Goal: Task Accomplishment & Management: Manage account settings

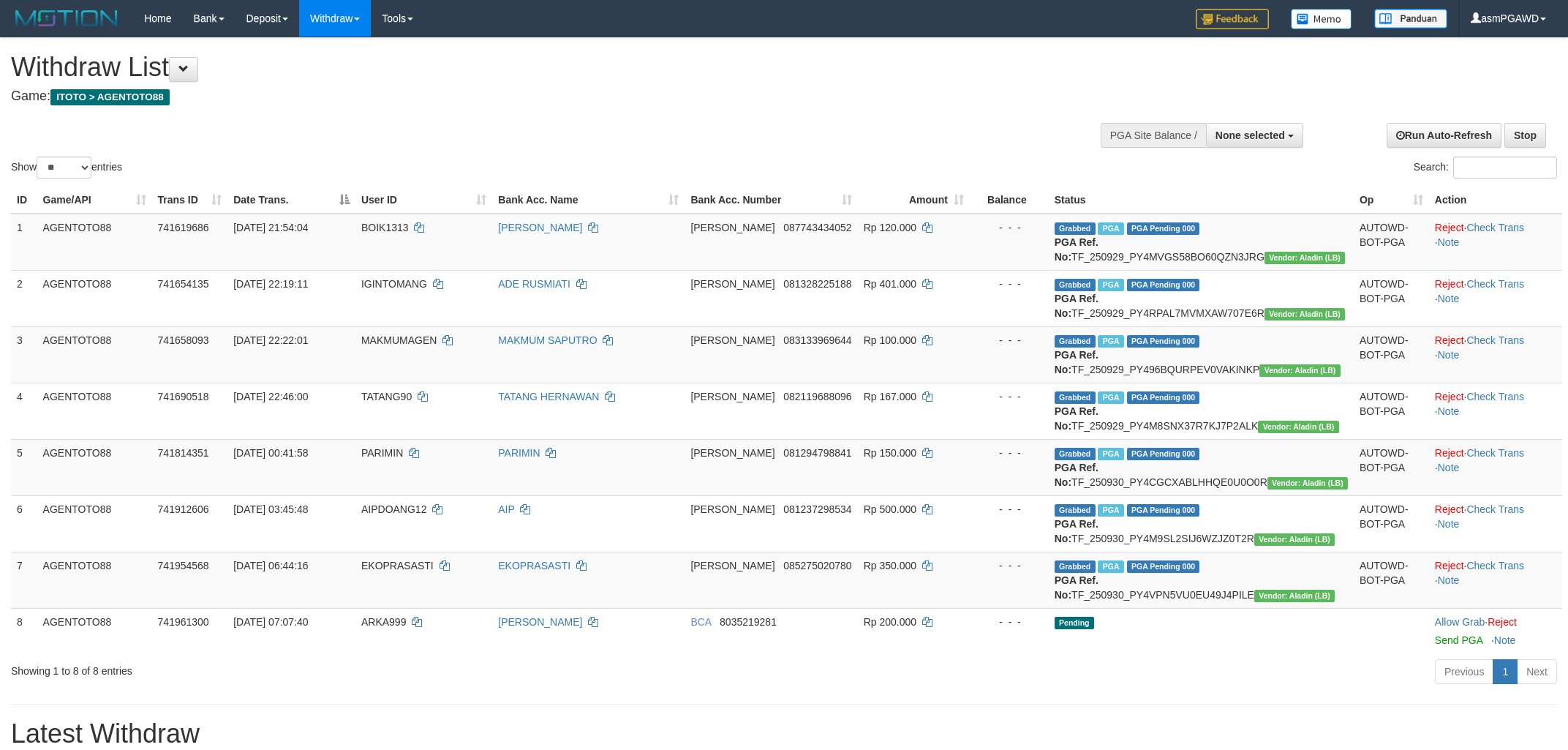
select select
select select "**"
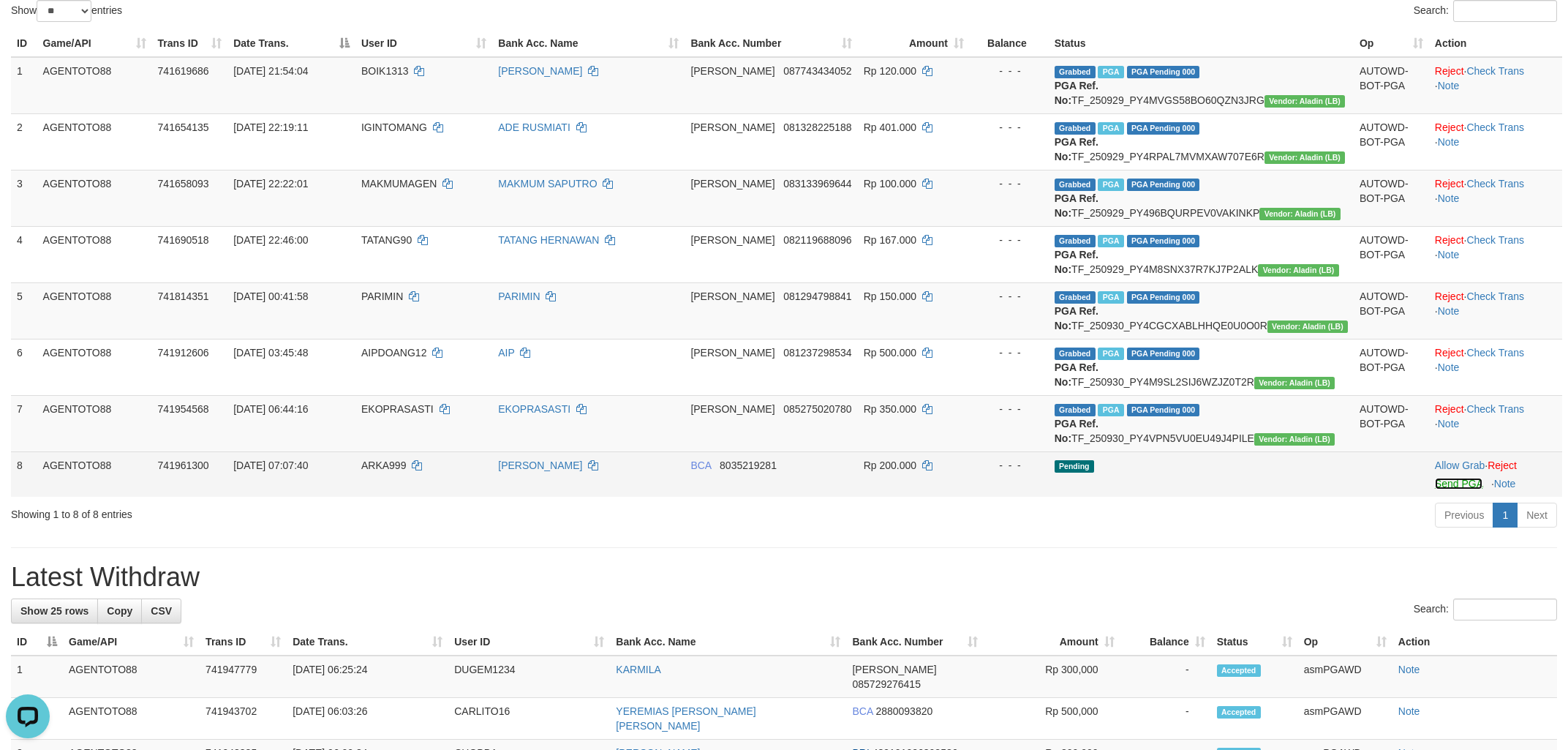
click at [1435, 490] on link "Send PGA" at bounding box center [1459, 483] width 47 height 11
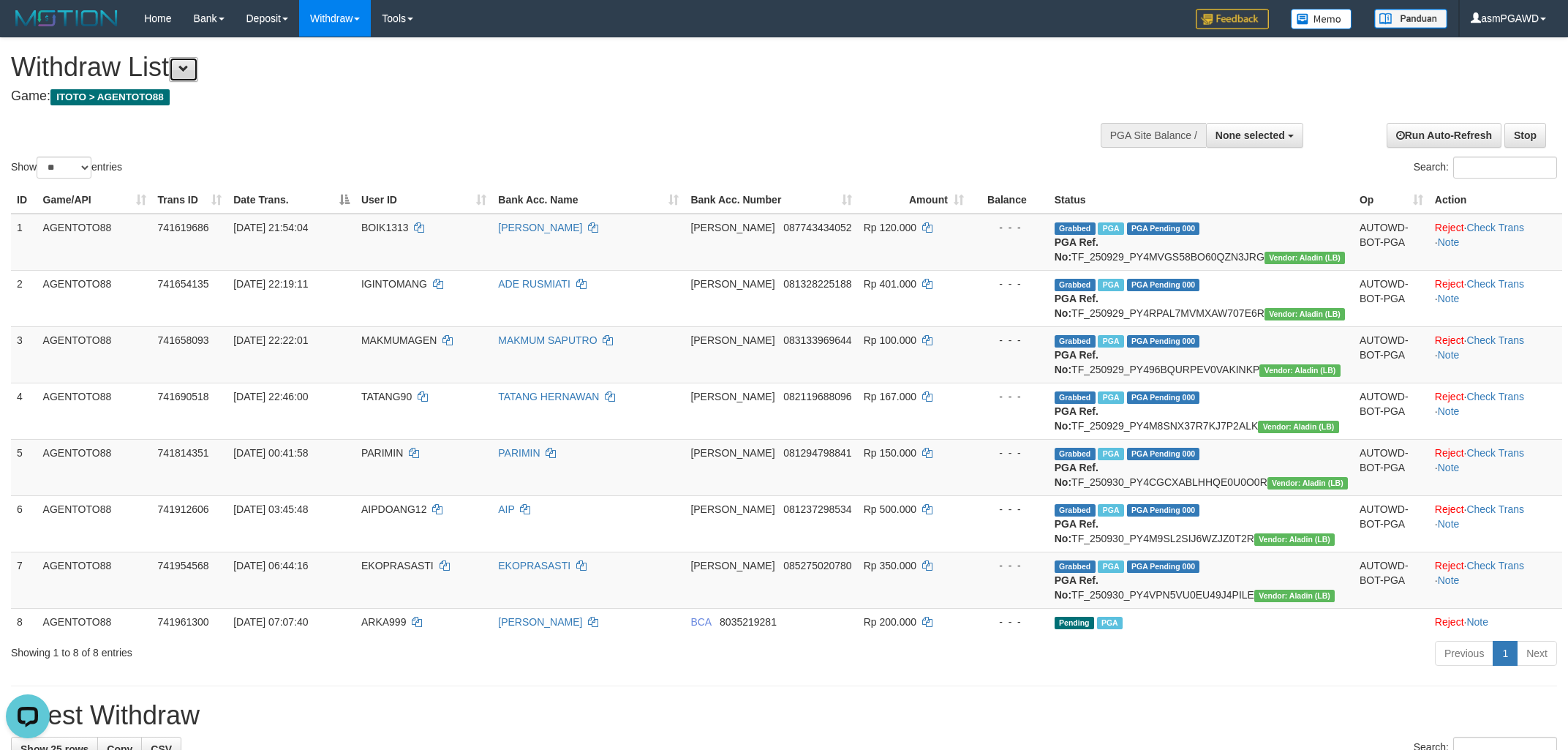
click at [189, 64] on span at bounding box center [183, 69] width 10 height 10
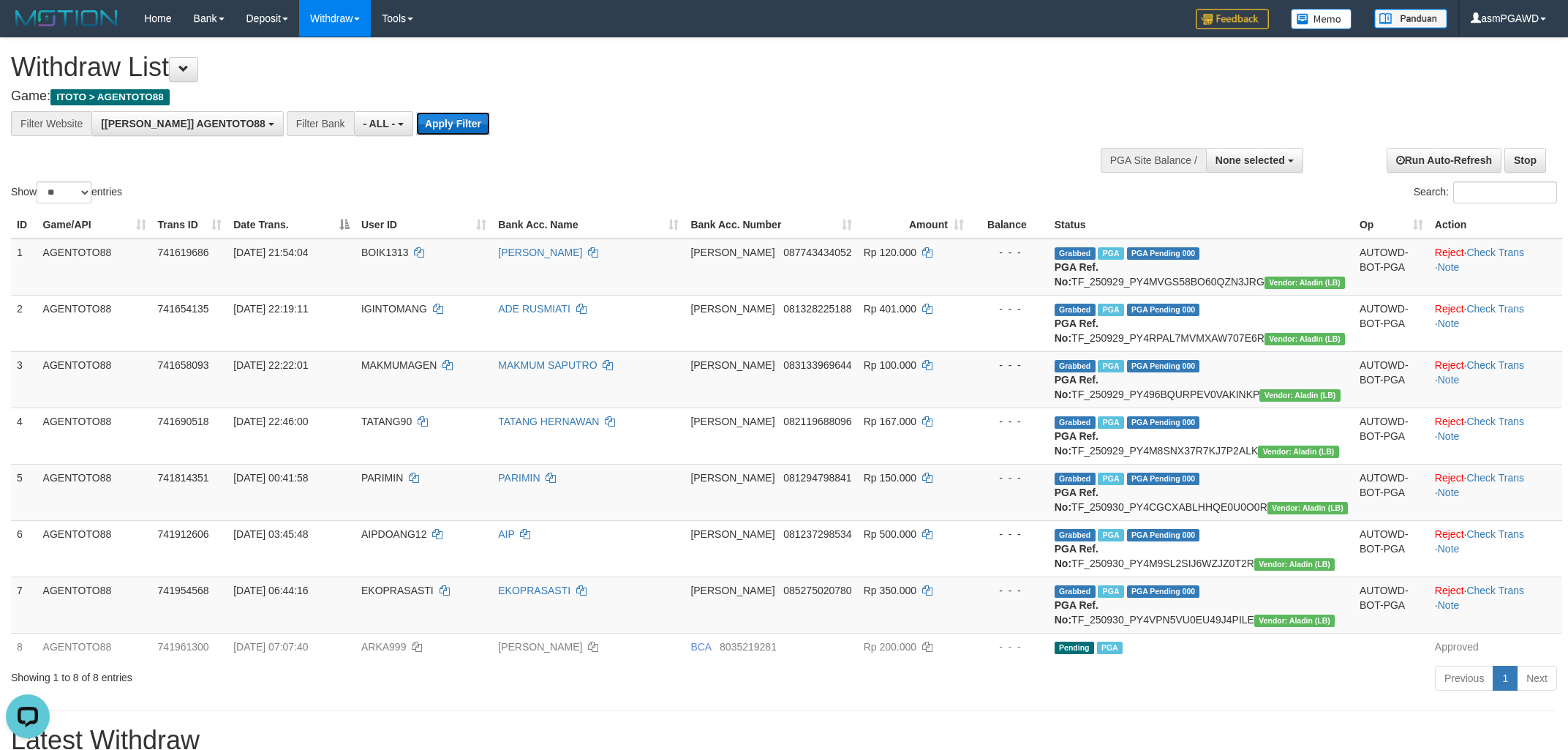
click at [416, 123] on button "Apply Filter" at bounding box center [453, 123] width 74 height 24
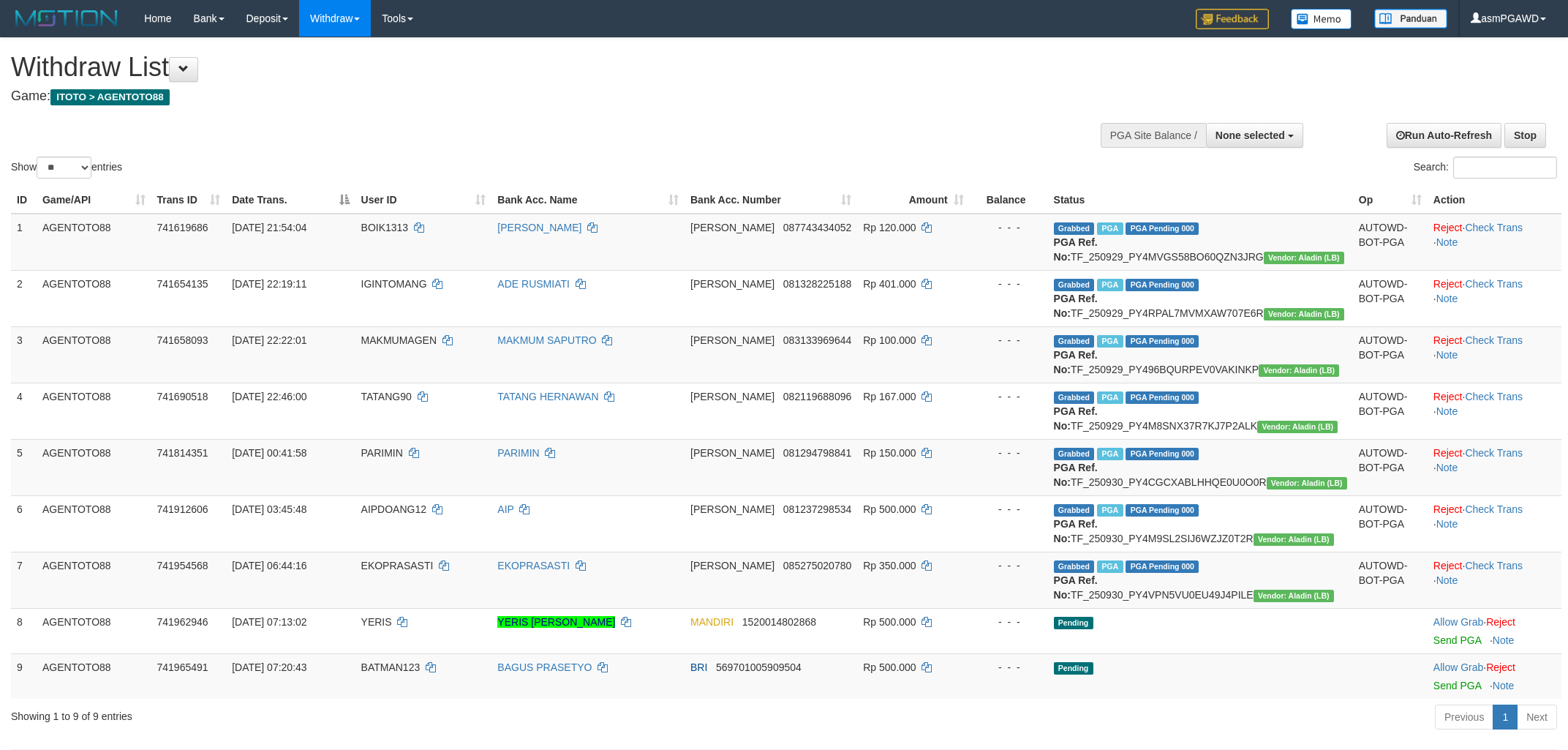
select select
select select "**"
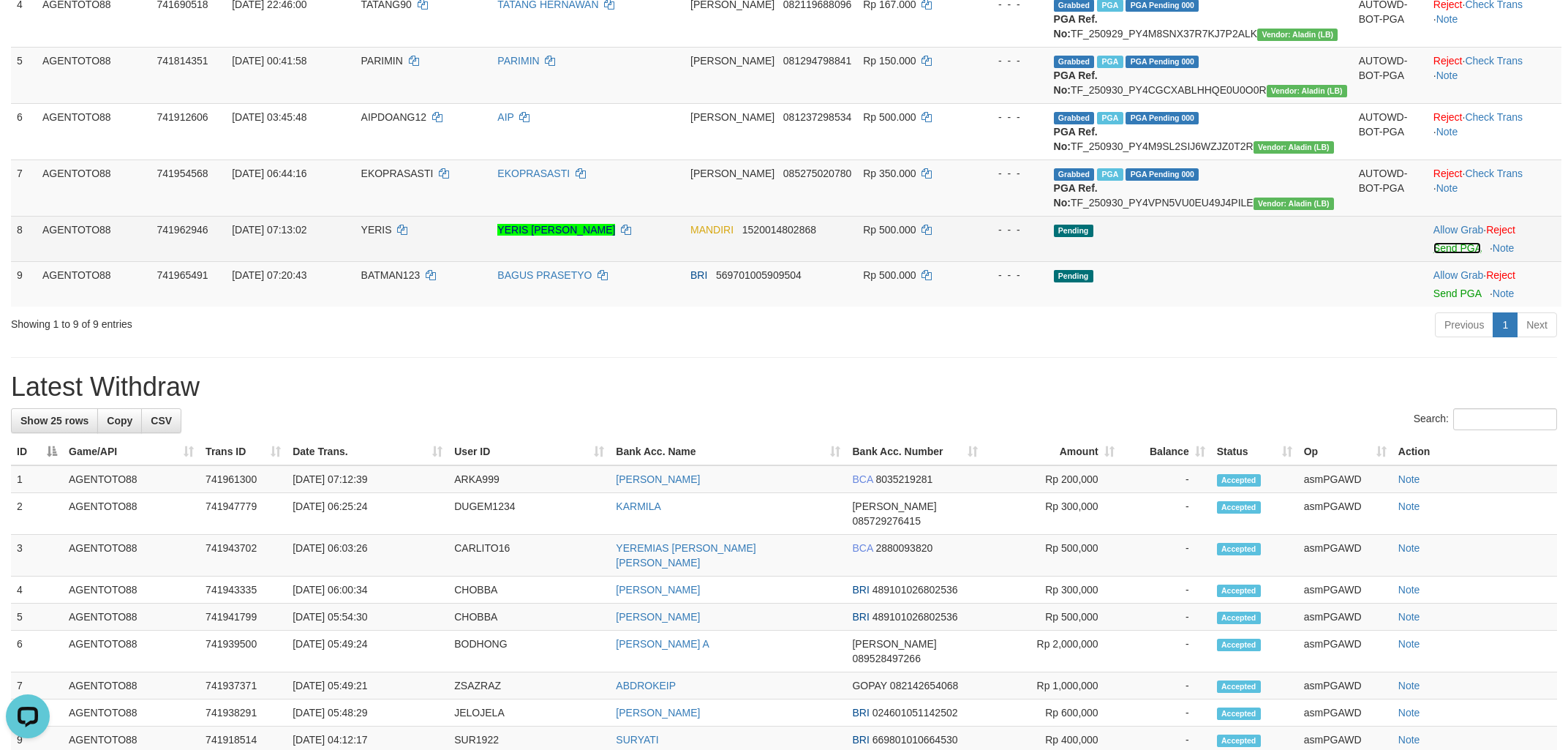
click at [1437, 254] on link "Send PGA" at bounding box center [1457, 247] width 47 height 11
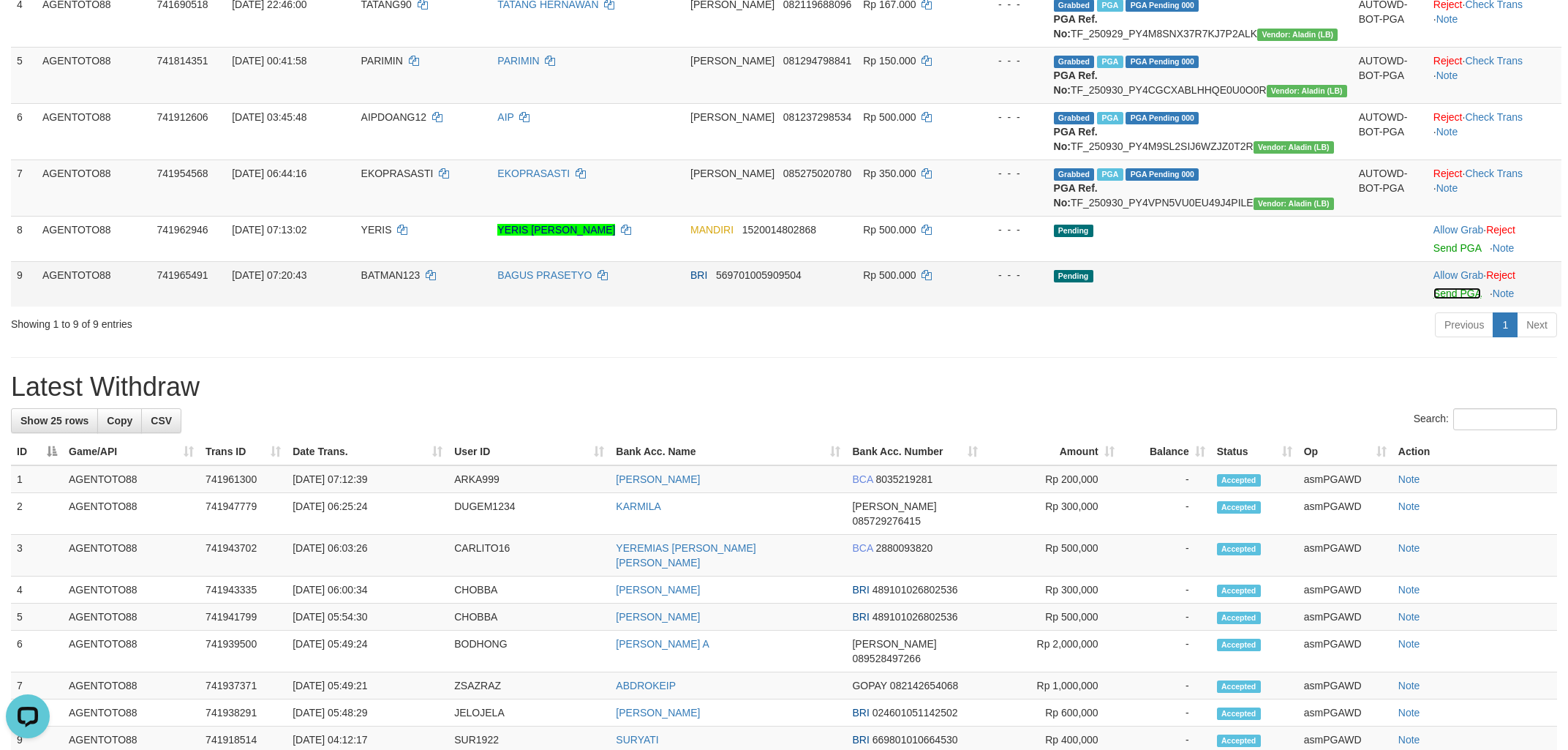
click at [1434, 299] on link "Send PGA" at bounding box center [1457, 292] width 47 height 11
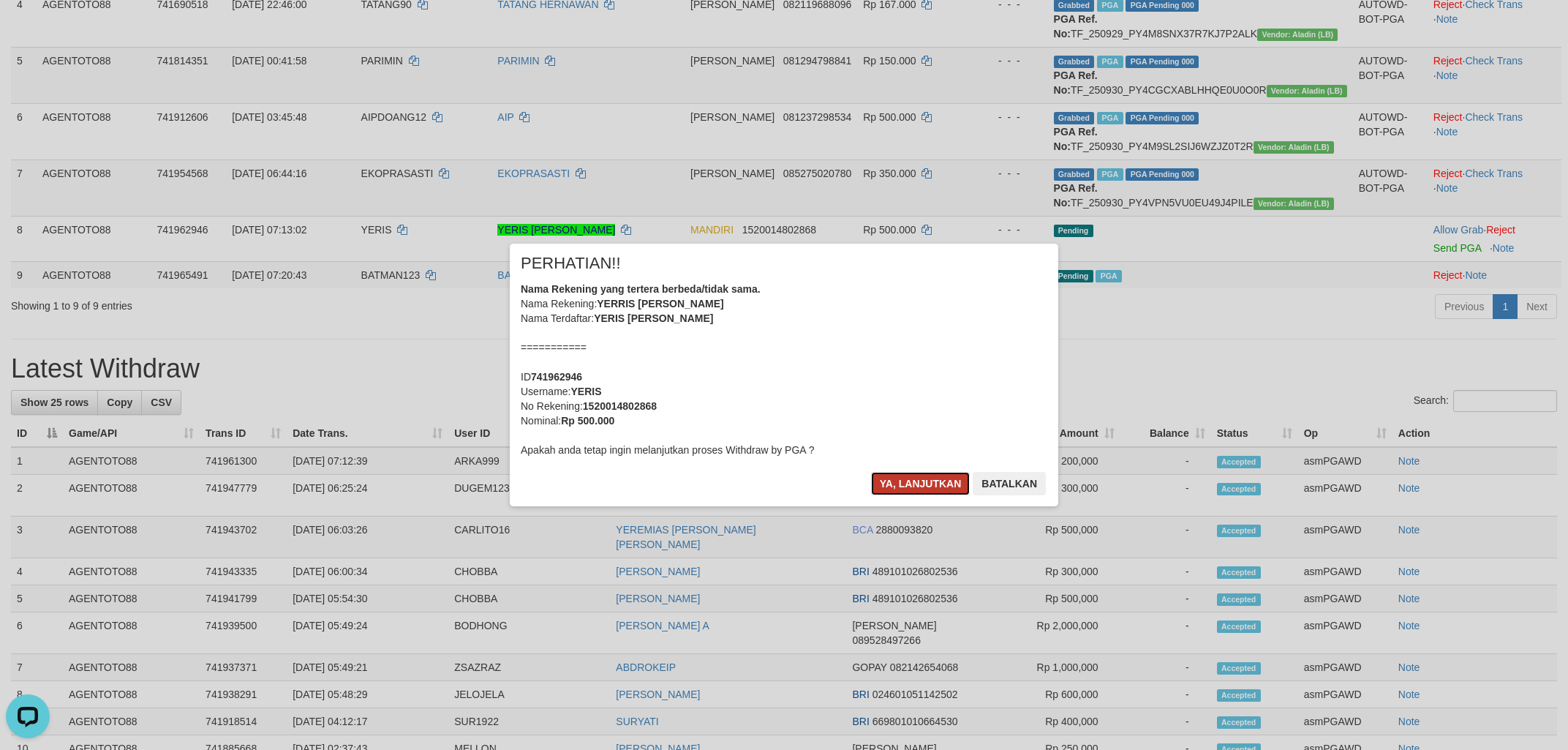
click at [910, 479] on button "Ya, lanjutkan" at bounding box center [921, 483] width 100 height 24
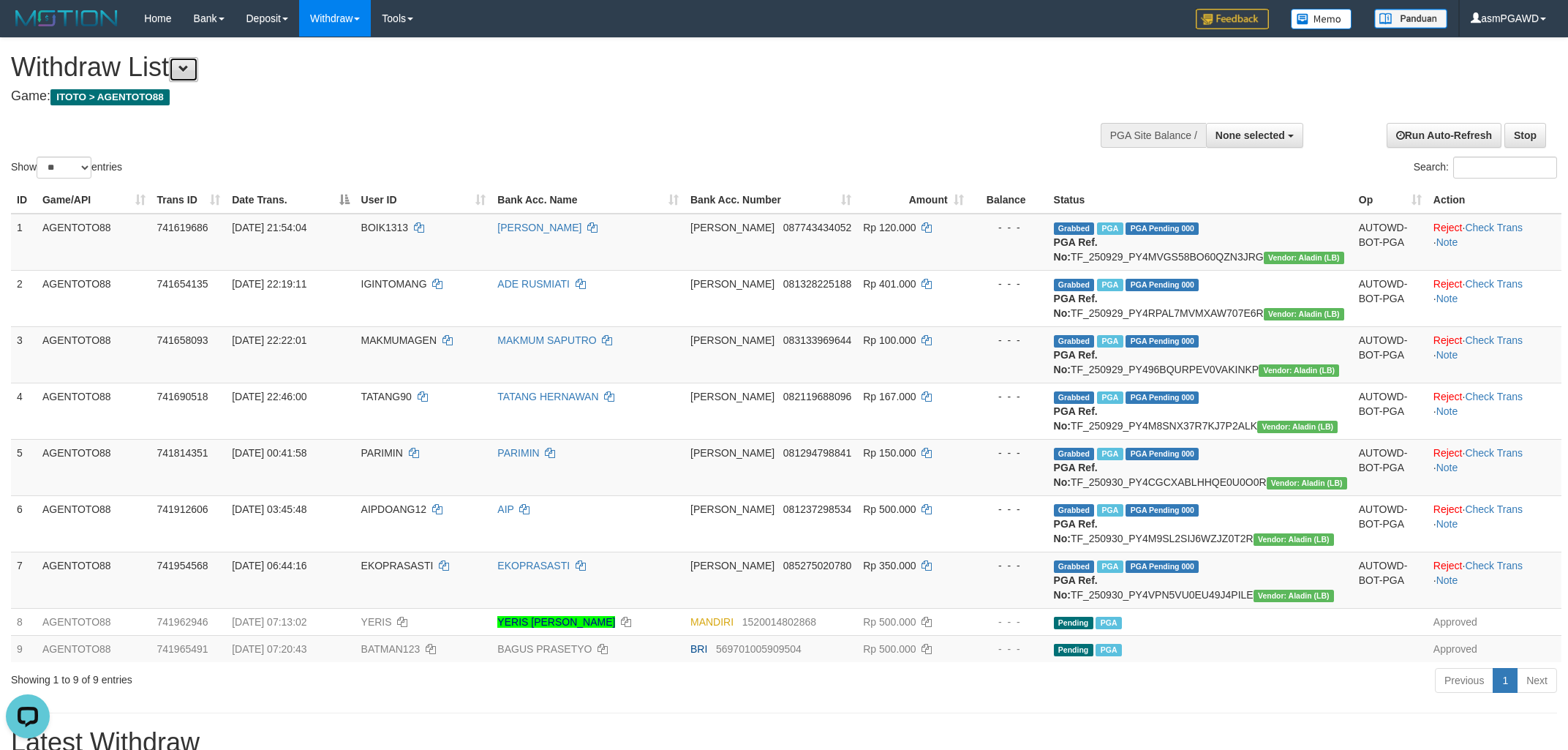
click at [178, 74] on button at bounding box center [184, 69] width 30 height 24
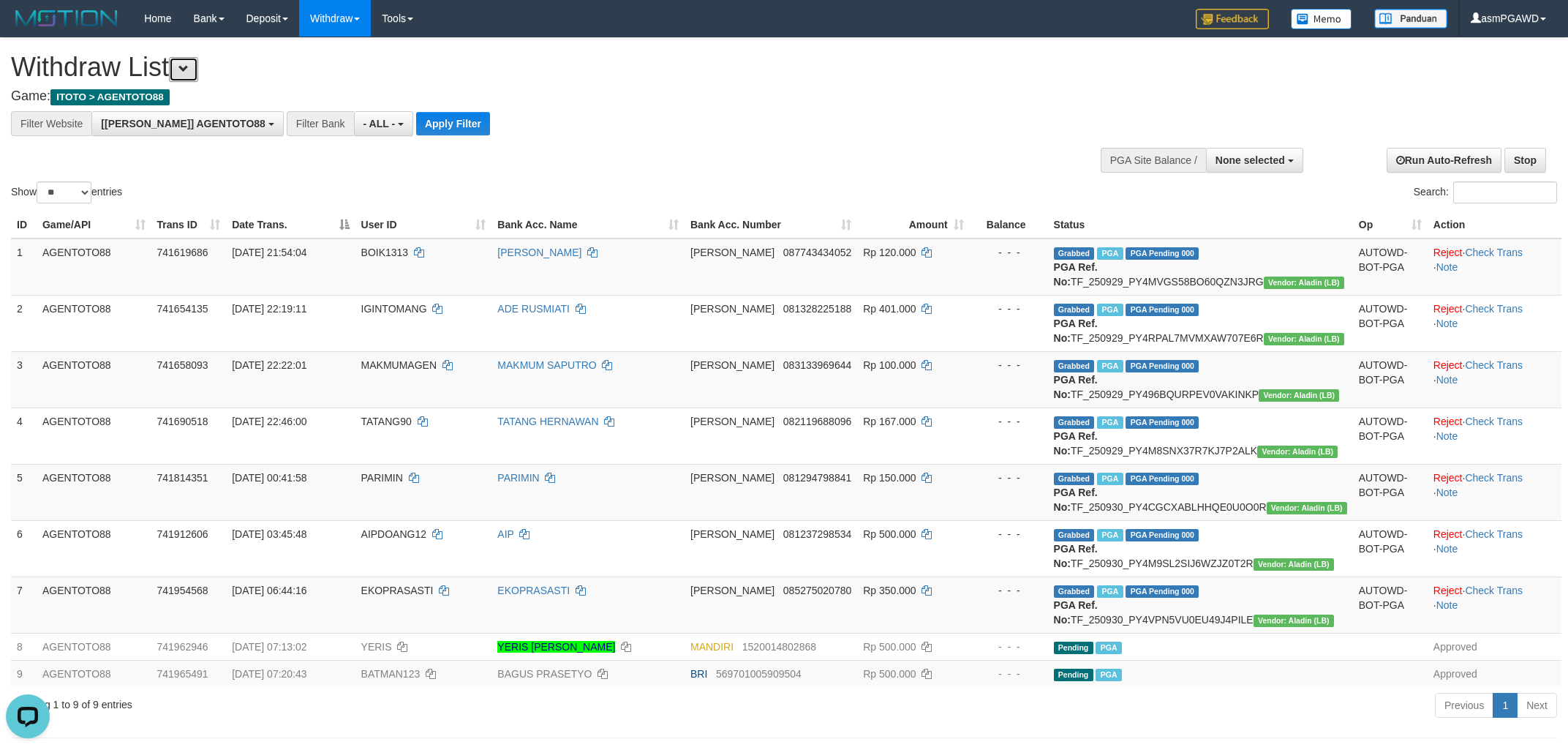
scroll to position [11, 0]
click at [416, 127] on button "Apply Filter" at bounding box center [453, 123] width 74 height 24
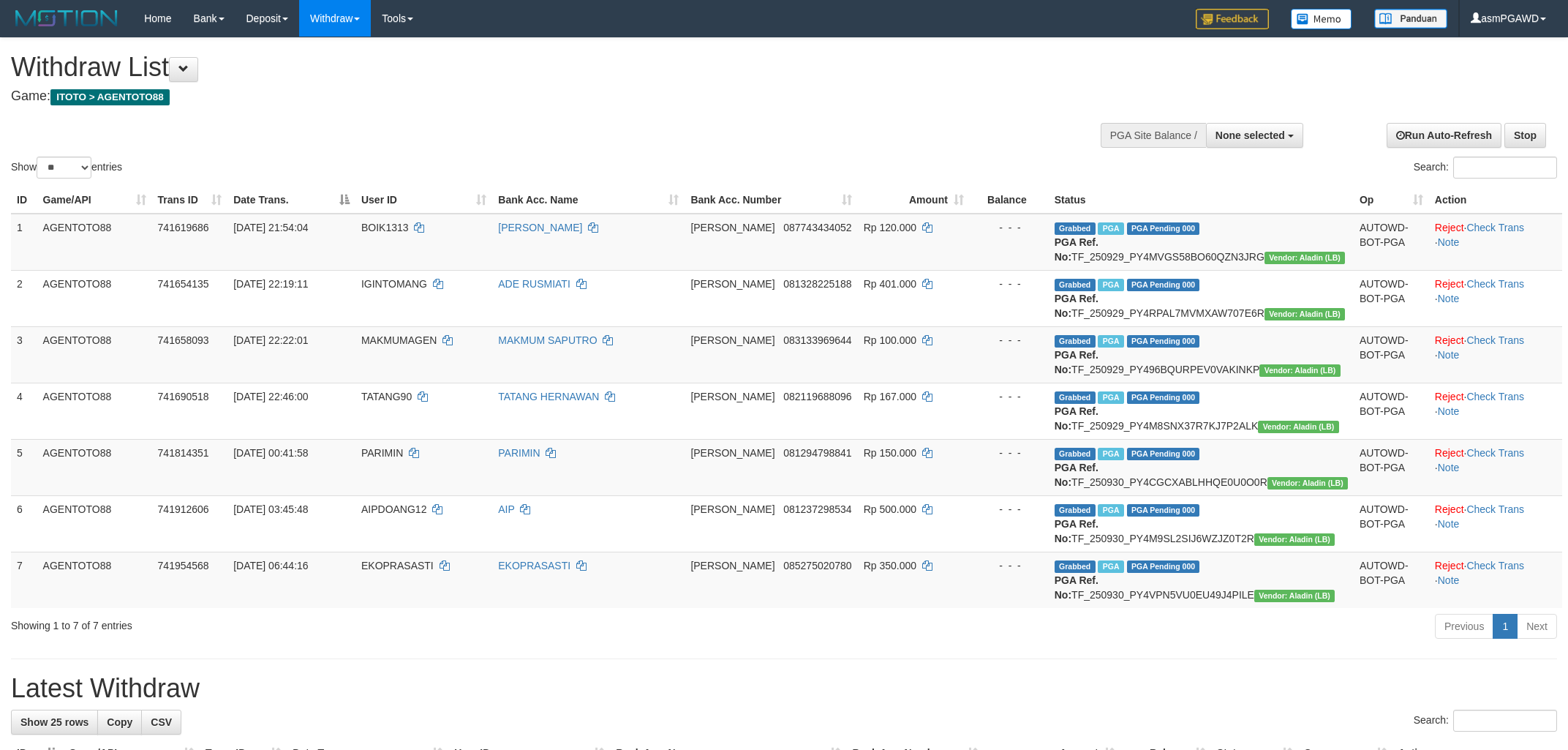
select select
select select "**"
click at [189, 65] on span at bounding box center [183, 69] width 10 height 10
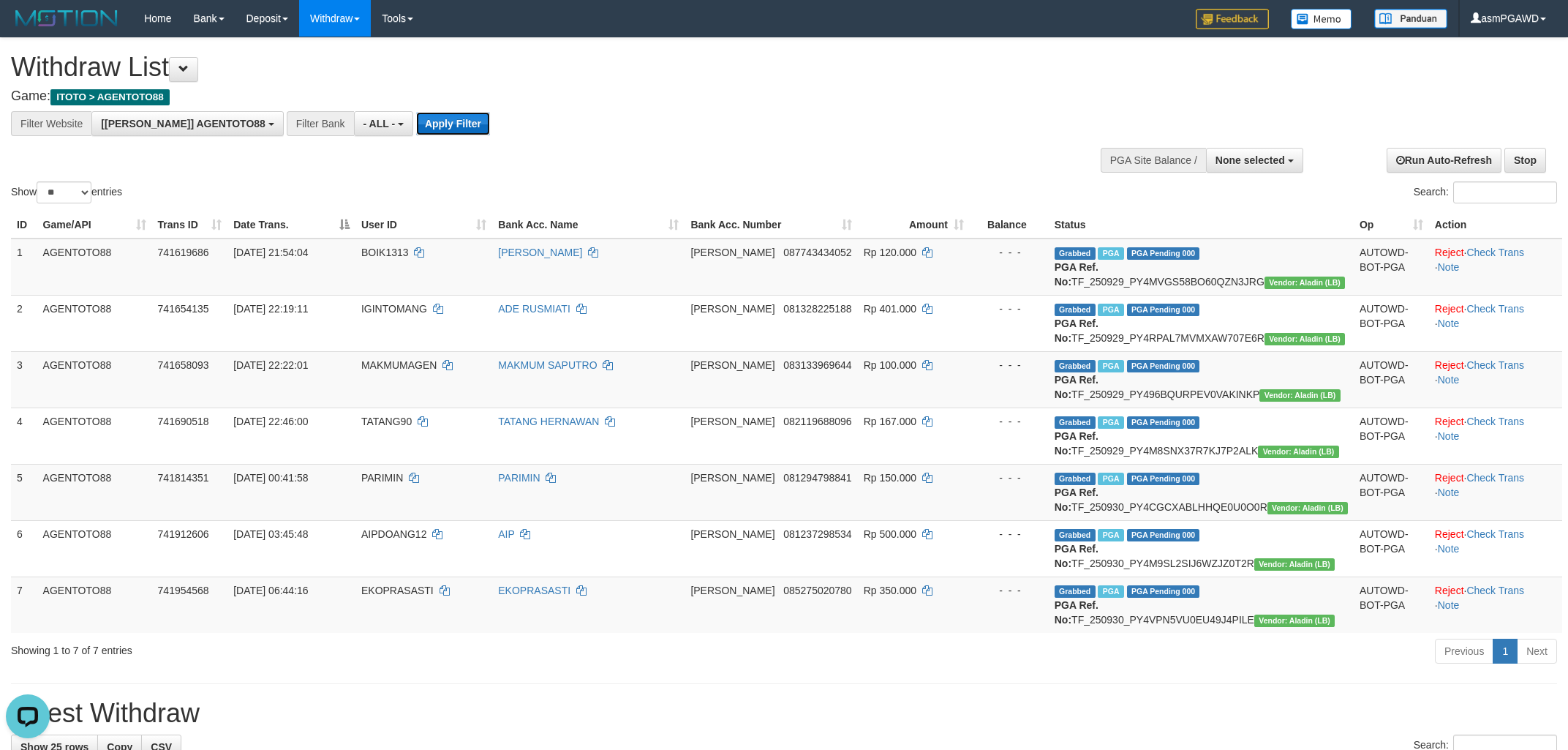
click at [416, 116] on button "Apply Filter" at bounding box center [453, 123] width 74 height 24
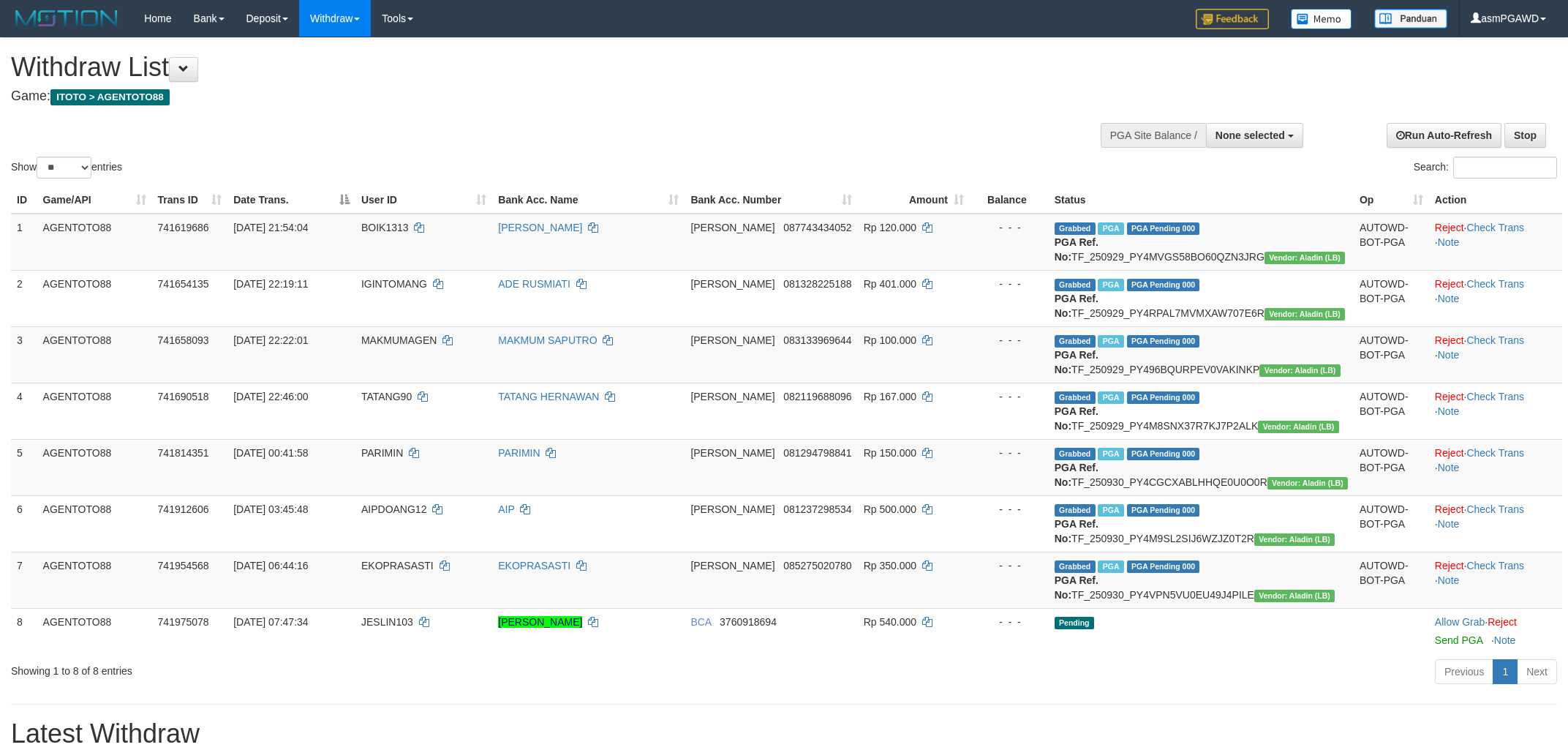
select select
select select "**"
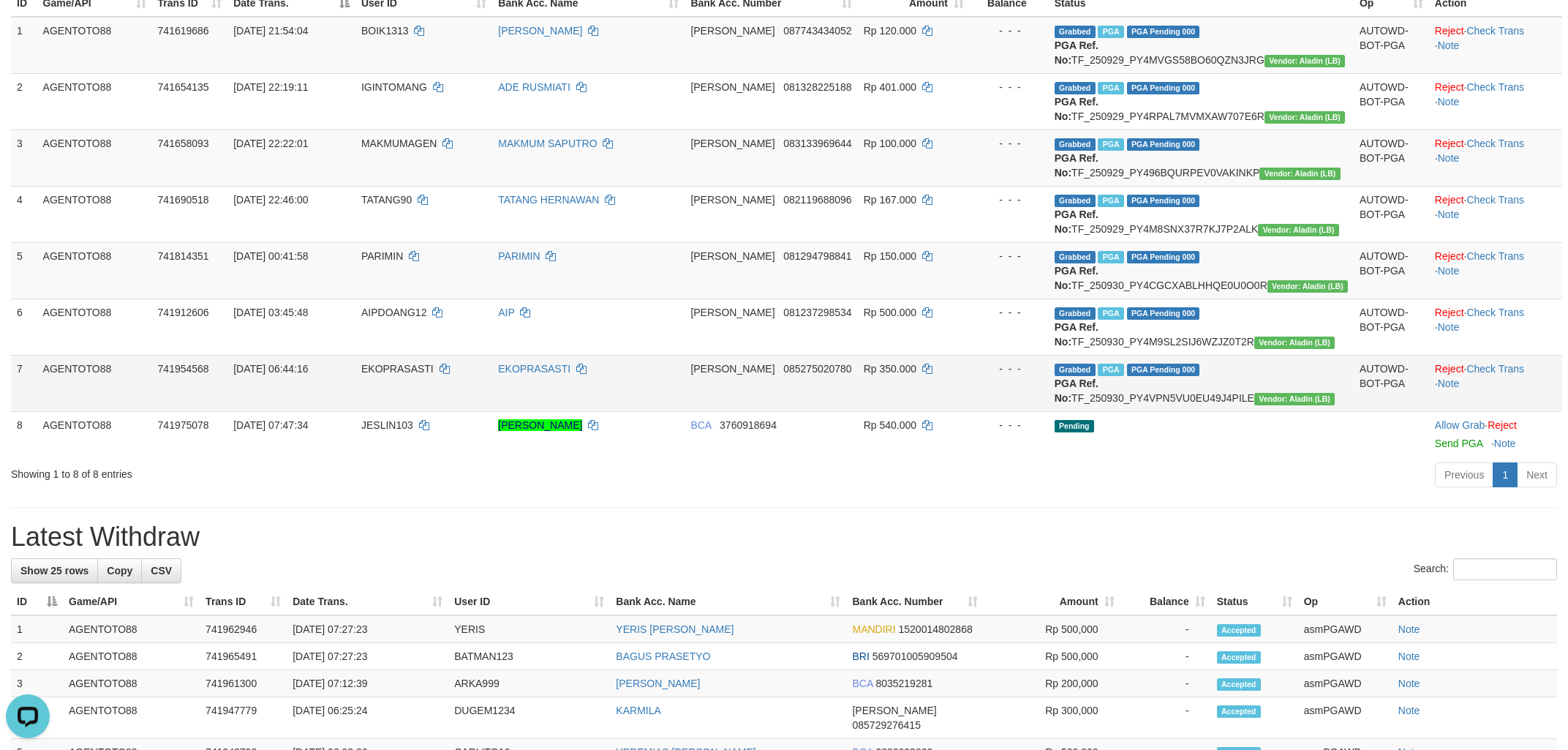
scroll to position [235, 0]
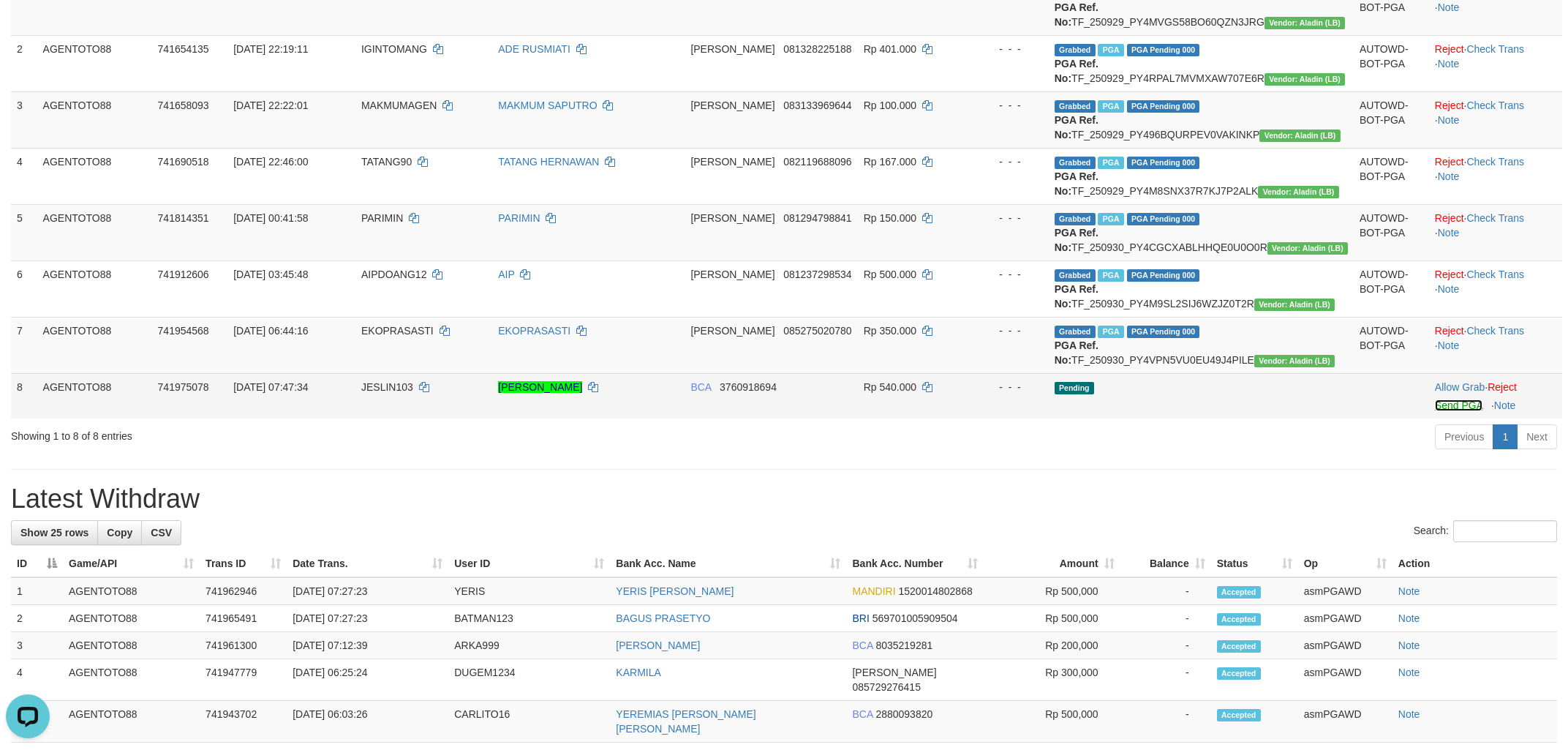
click at [1435, 411] on link "Send PGA" at bounding box center [1459, 404] width 47 height 11
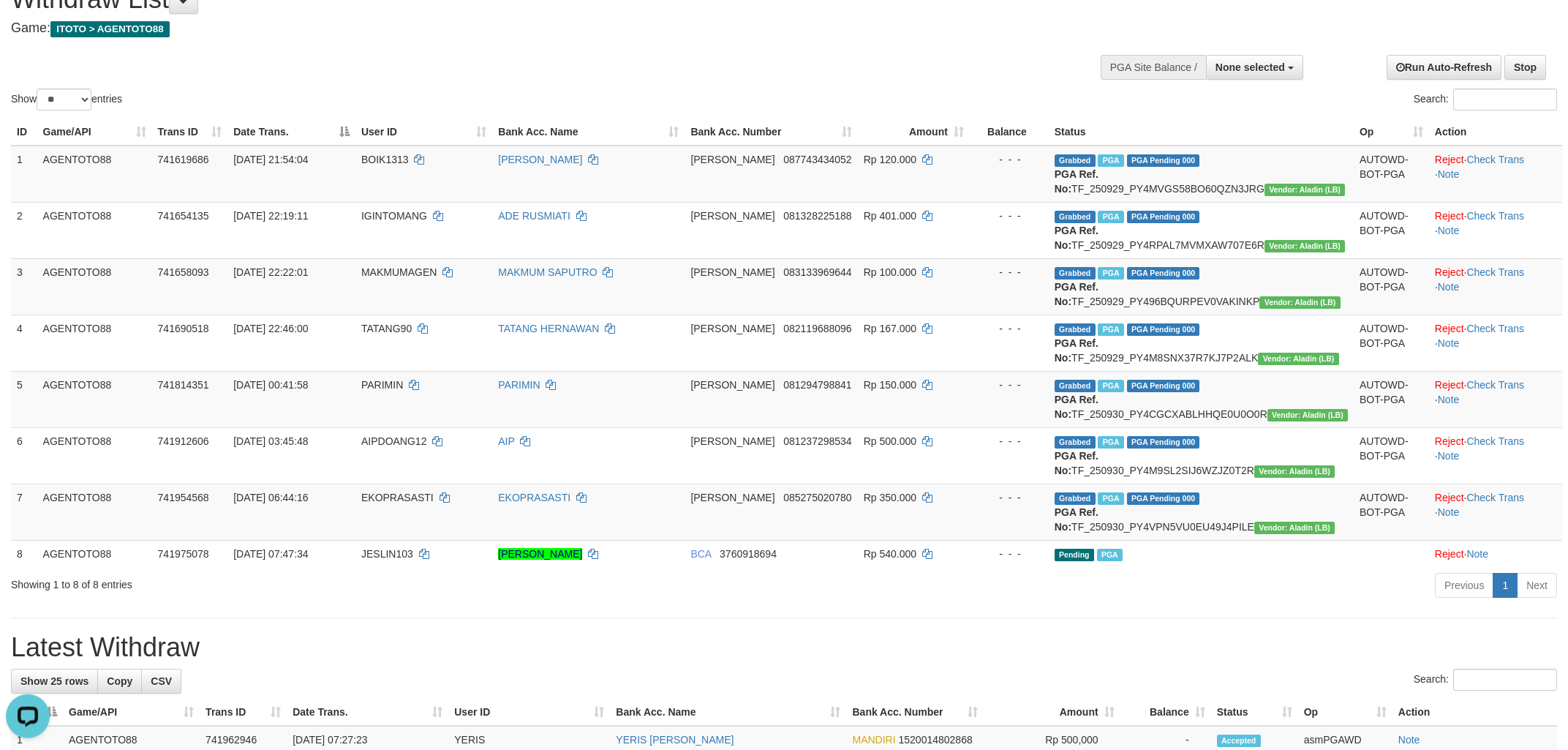
scroll to position [0, 0]
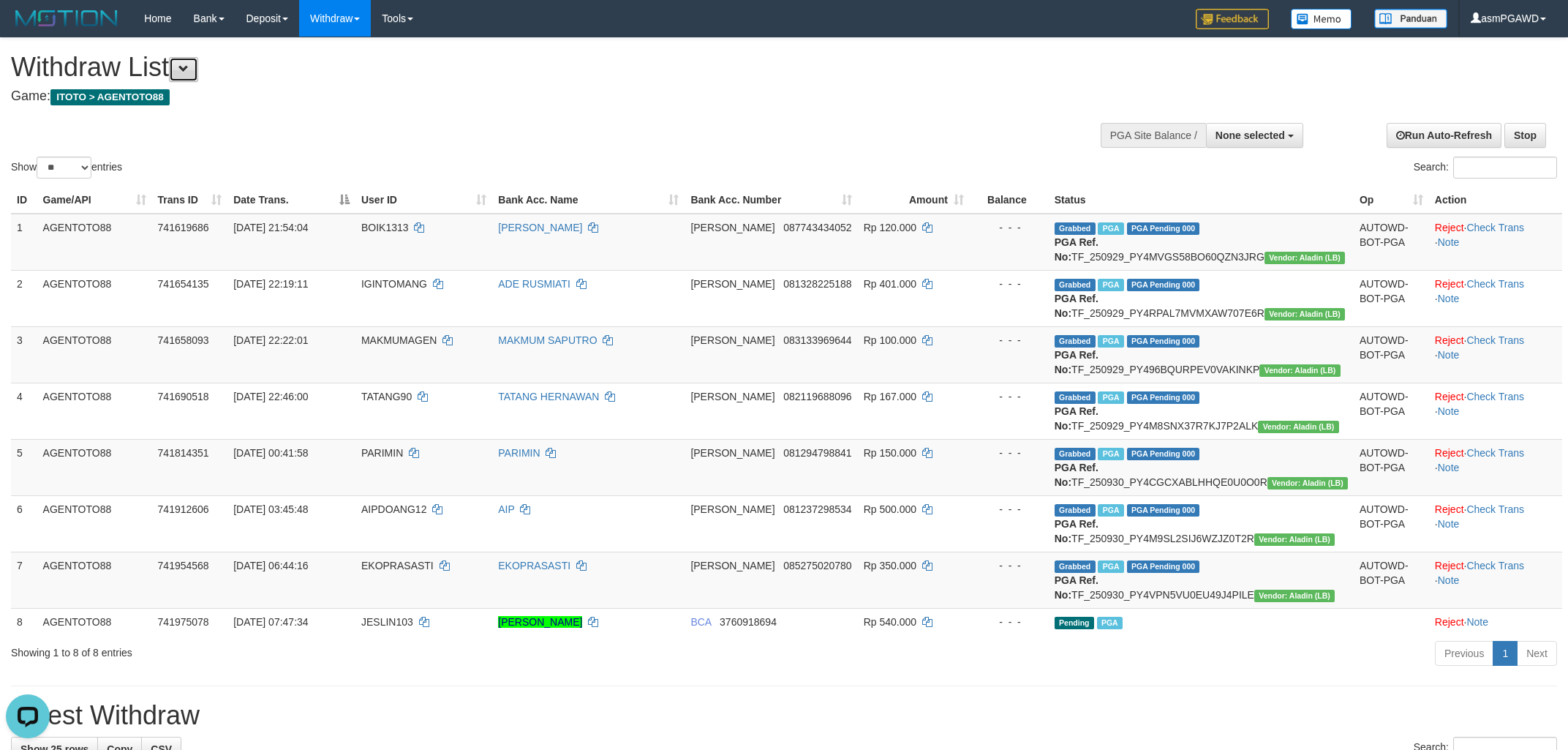
click at [190, 76] on button at bounding box center [184, 69] width 30 height 24
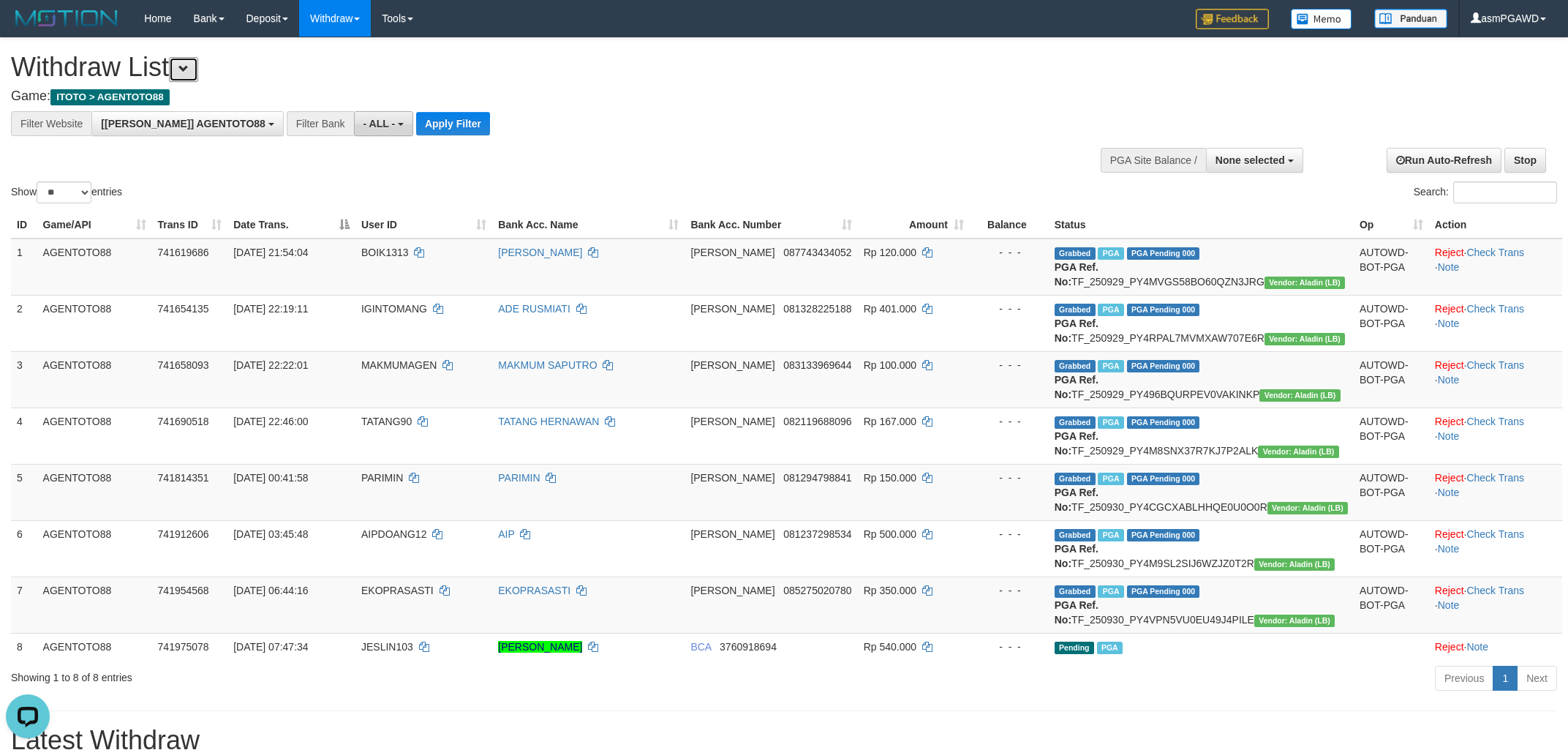
scroll to position [11, 0]
click at [416, 127] on button "Apply Filter" at bounding box center [453, 123] width 74 height 24
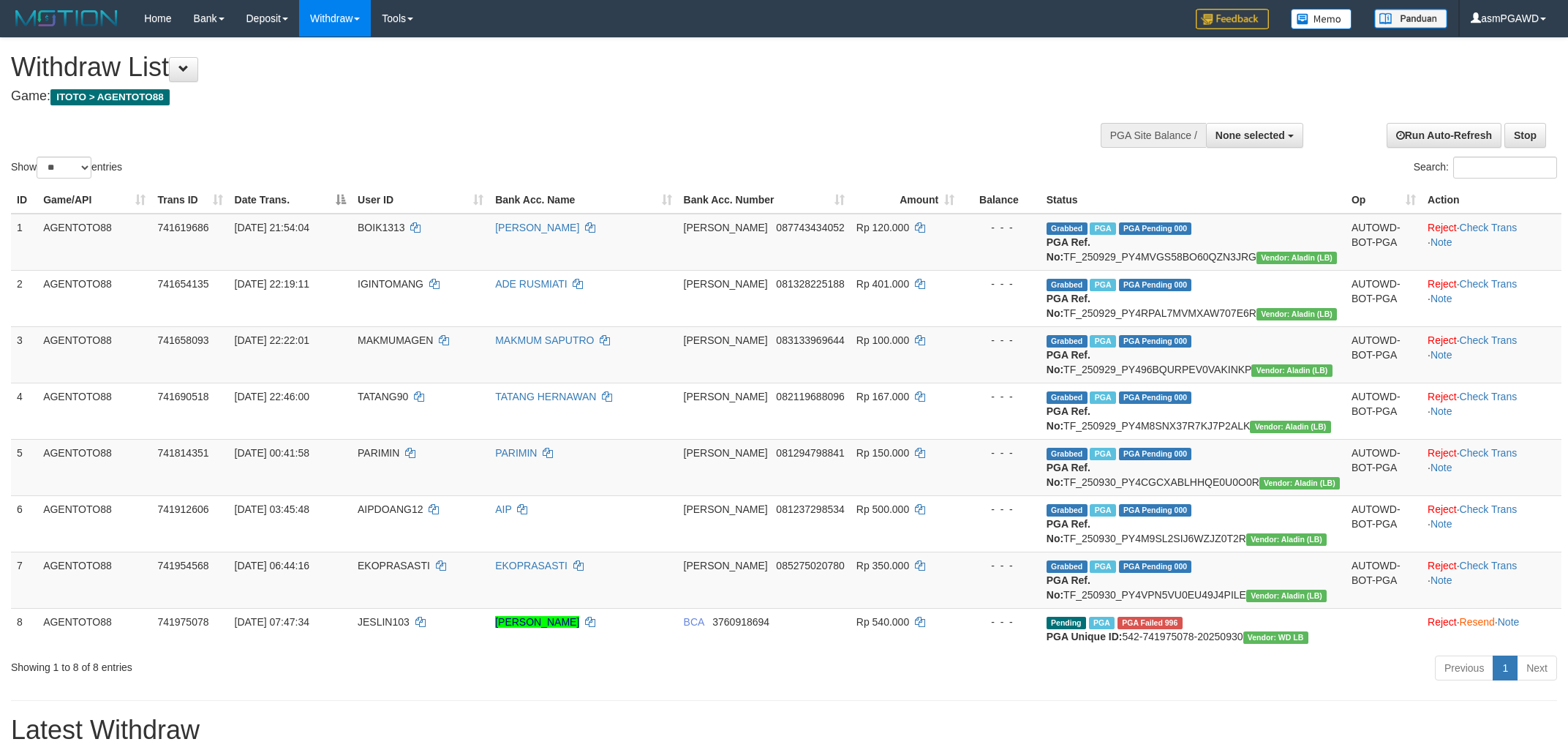
select select
select select "**"
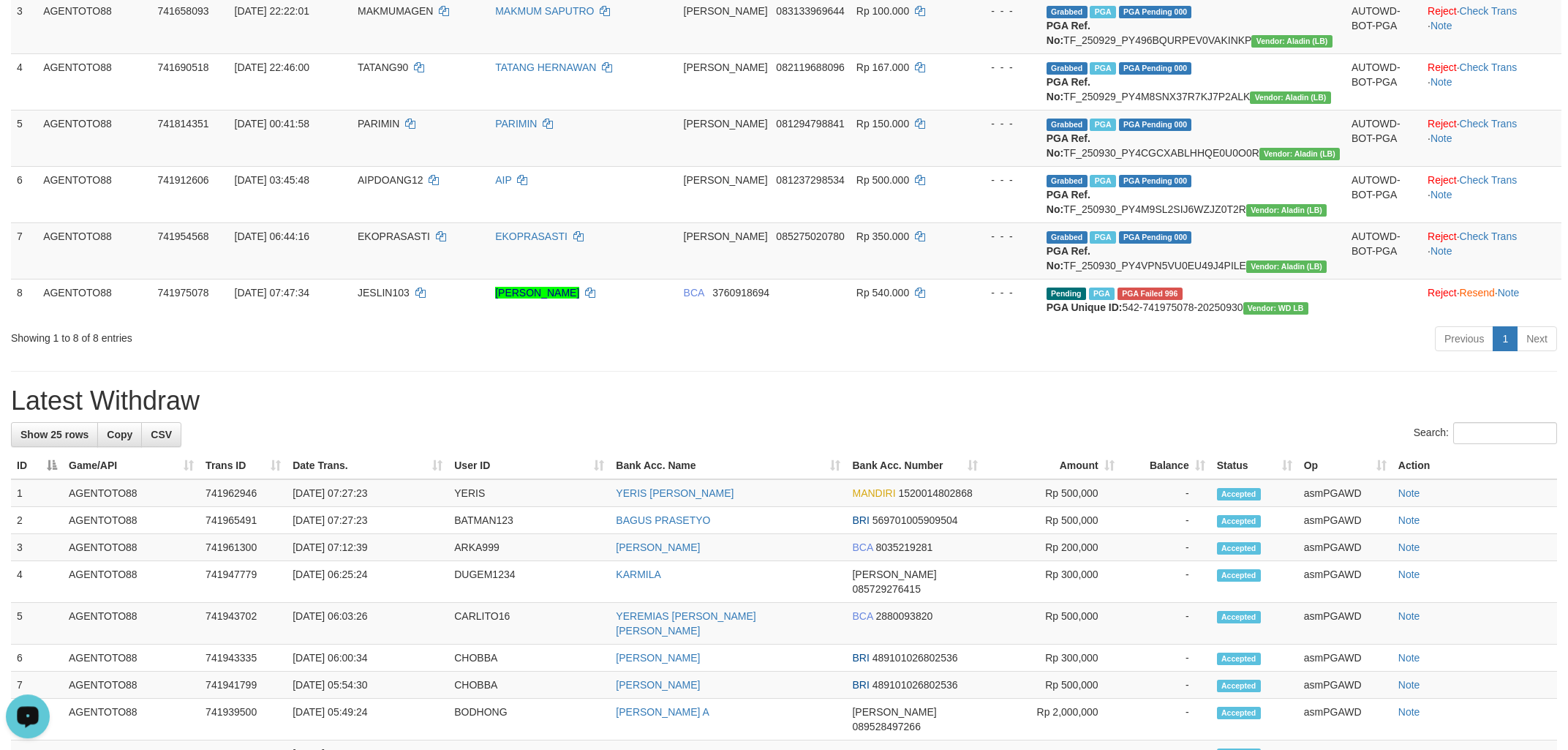
click at [11, 715] on button "Open LiveChat chat widget" at bounding box center [28, 716] width 44 height 44
click at [1230, 279] on td "Grabbed PGA PGA Pending 000 PGA Ref. No: TF_250930_PY4VPN5VU0EU49J4PILE Vendor:…" at bounding box center [1193, 251] width 305 height 57
click at [1234, 279] on td "Grabbed PGA PGA Pending 000 PGA Ref. No: TF_250930_PY4VPN5VU0EU49J4PILE Vendor:…" at bounding box center [1193, 251] width 305 height 57
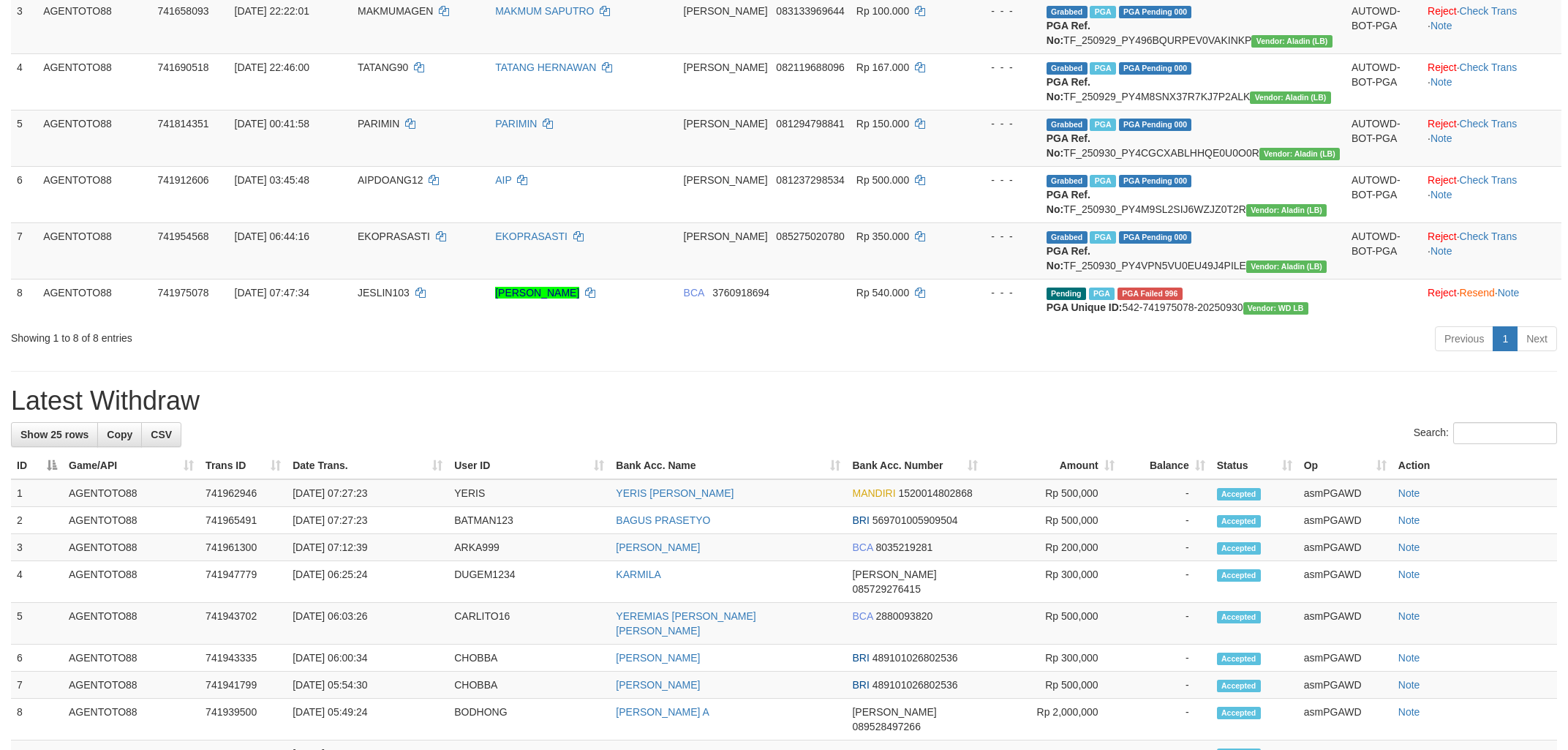
copy td "TF_250930_PY4VPN5VU0EU49J4PILE"
click at [1214, 279] on td "Grabbed PGA PGA Pending 000 PGA Ref. No: TF_250930_PY4VPN5VU0EU49J4PILE Vendor:…" at bounding box center [1193, 251] width 305 height 57
click at [1216, 279] on td "Grabbed PGA PGA Pending 000 PGA Ref. No: TF_250930_PY4VPN5VU0EU49J4PILE Vendor:…" at bounding box center [1193, 251] width 305 height 57
copy td "TF_250930_PY4VPN5VU0EU49J4PILE"
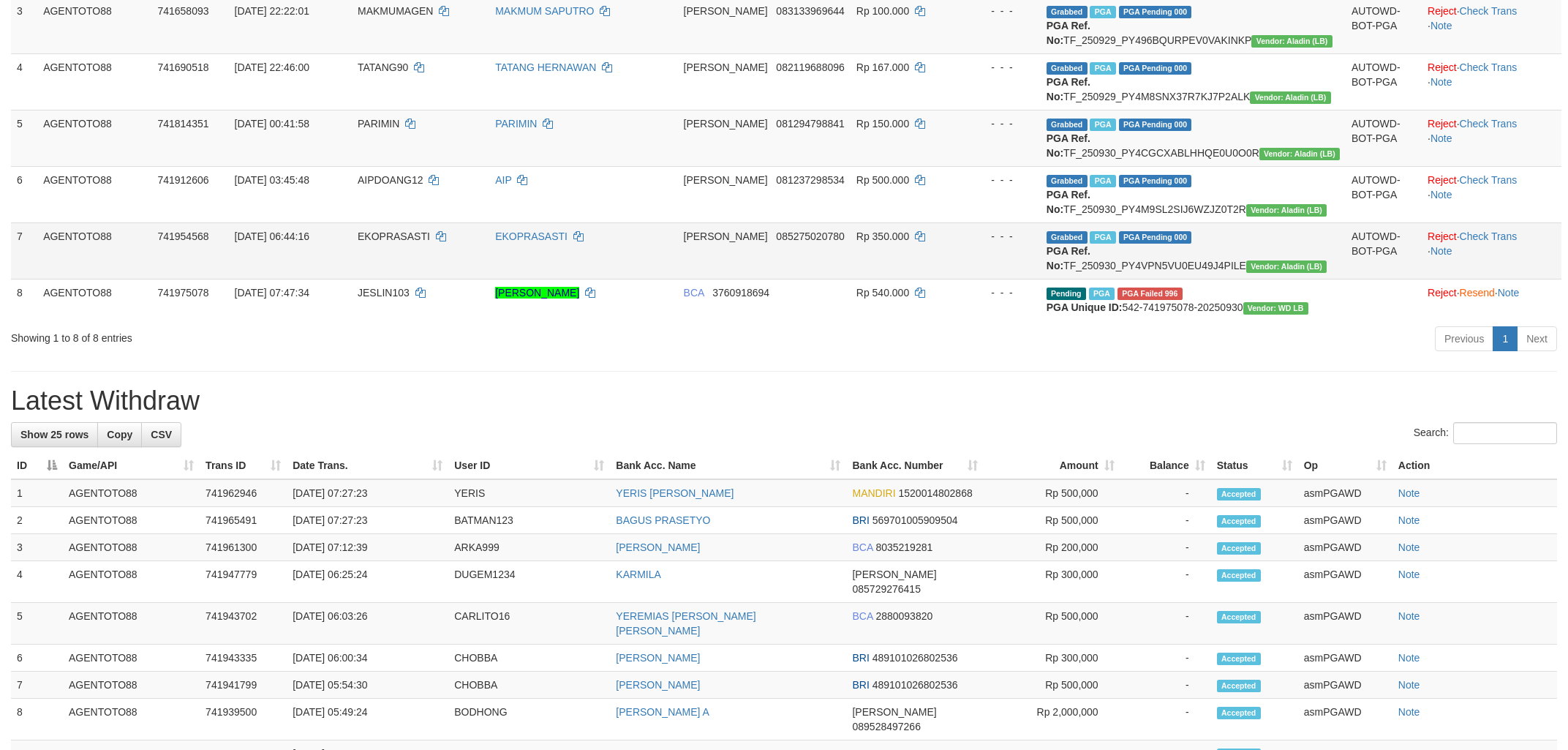
click at [428, 279] on td "EKOPRASASTI" at bounding box center [421, 251] width 138 height 57
copy td "EKOPRASASTI"
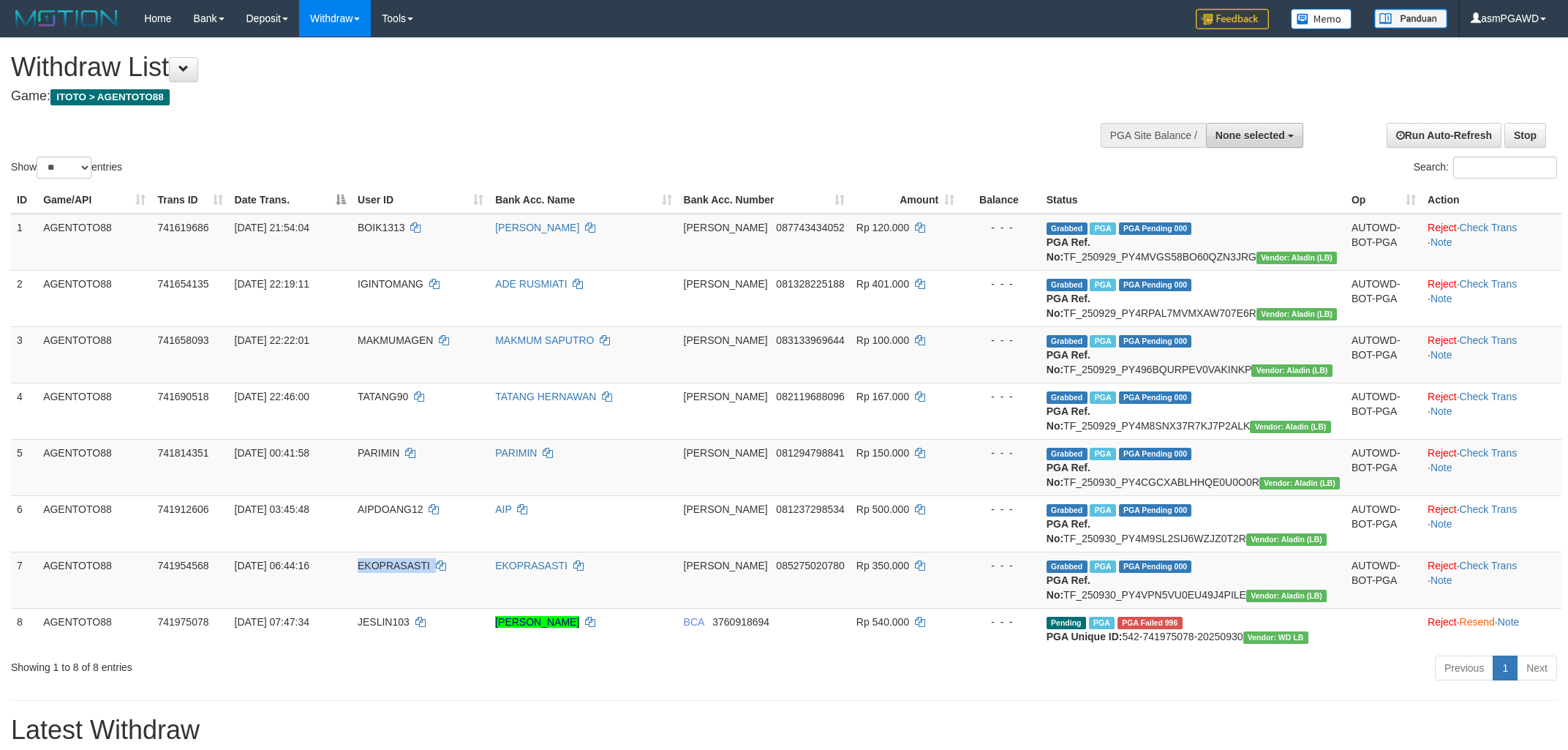
click at [1221, 135] on span "None selected" at bounding box center [1251, 134] width 70 height 11
click at [1205, 210] on label "[[PERSON_NAME]] AGENTOTO88" at bounding box center [1200, 210] width 205 height 19
select select "***"
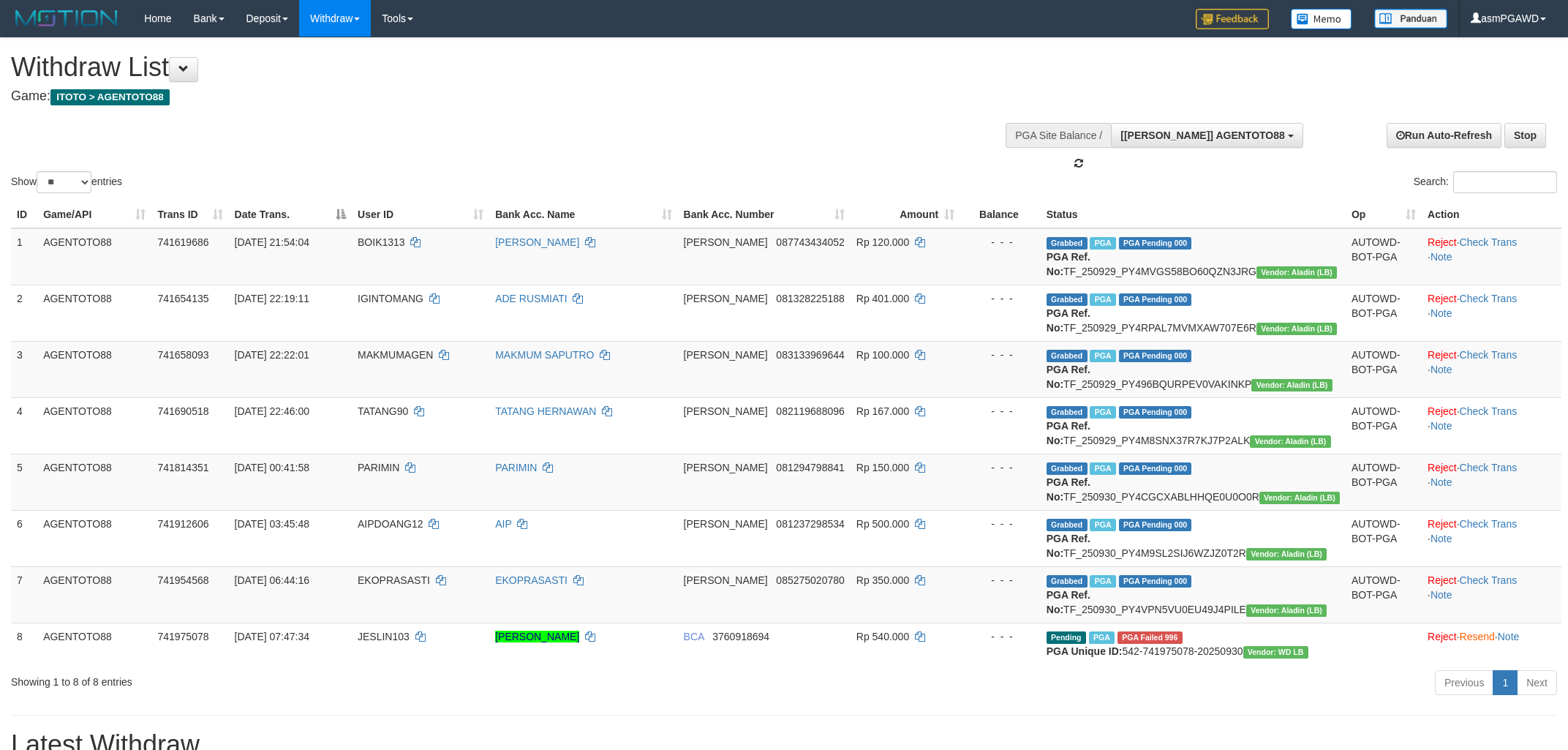
scroll to position [11, 0]
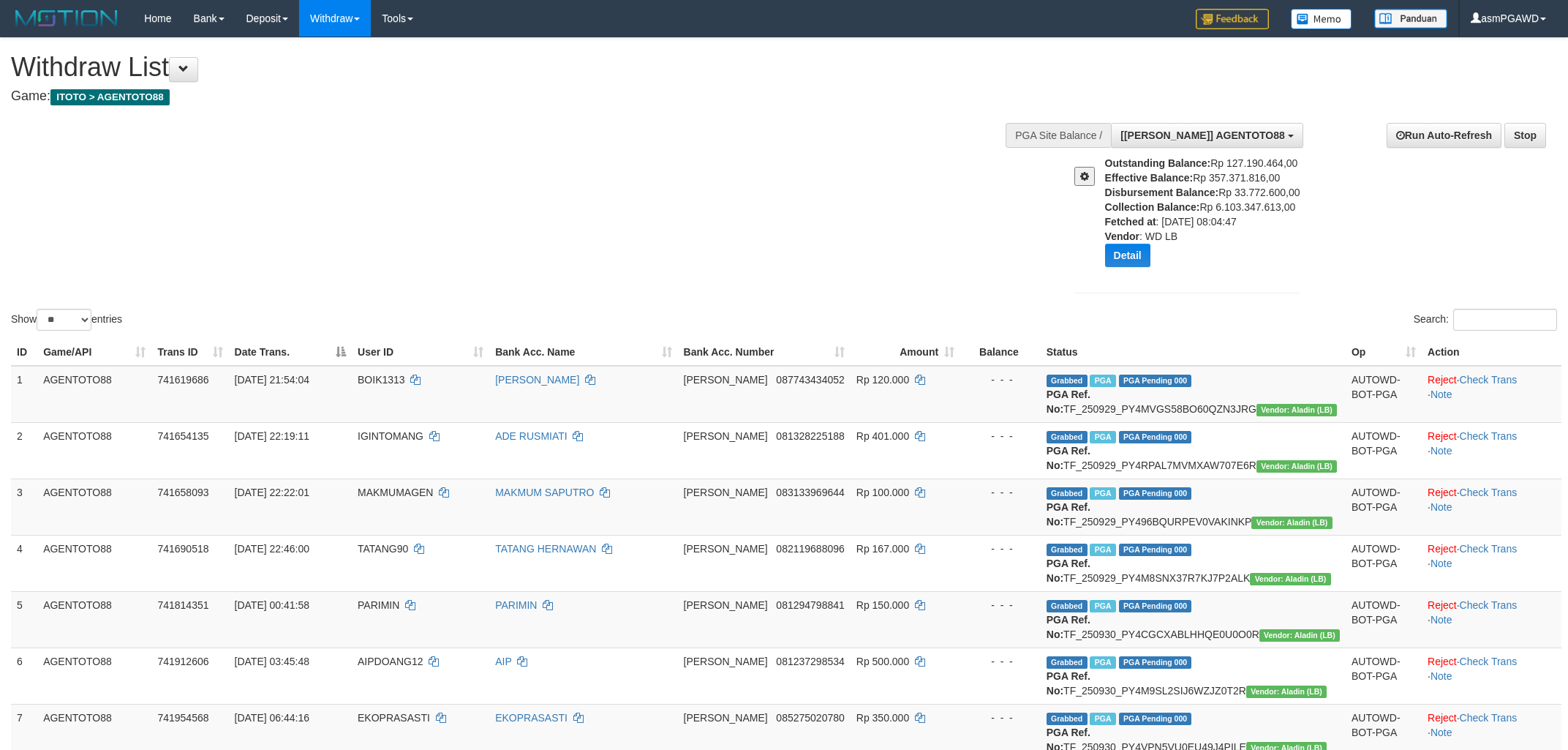
click at [1083, 175] on span at bounding box center [1085, 176] width 9 height 10
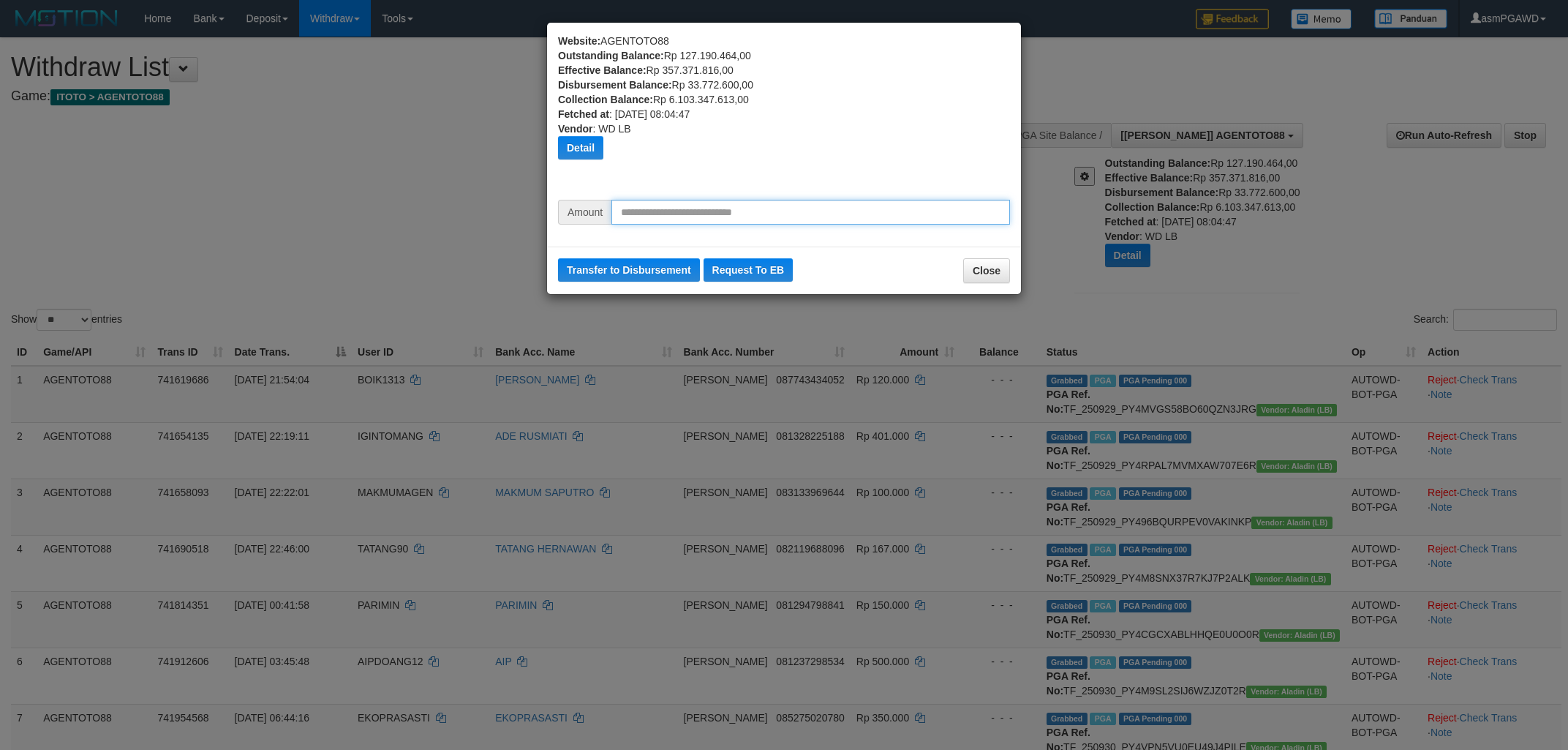
click at [684, 204] on input "text" at bounding box center [810, 212] width 399 height 24
type input "********"
click at [652, 273] on button "Transfer to Disbursement" at bounding box center [629, 270] width 142 height 24
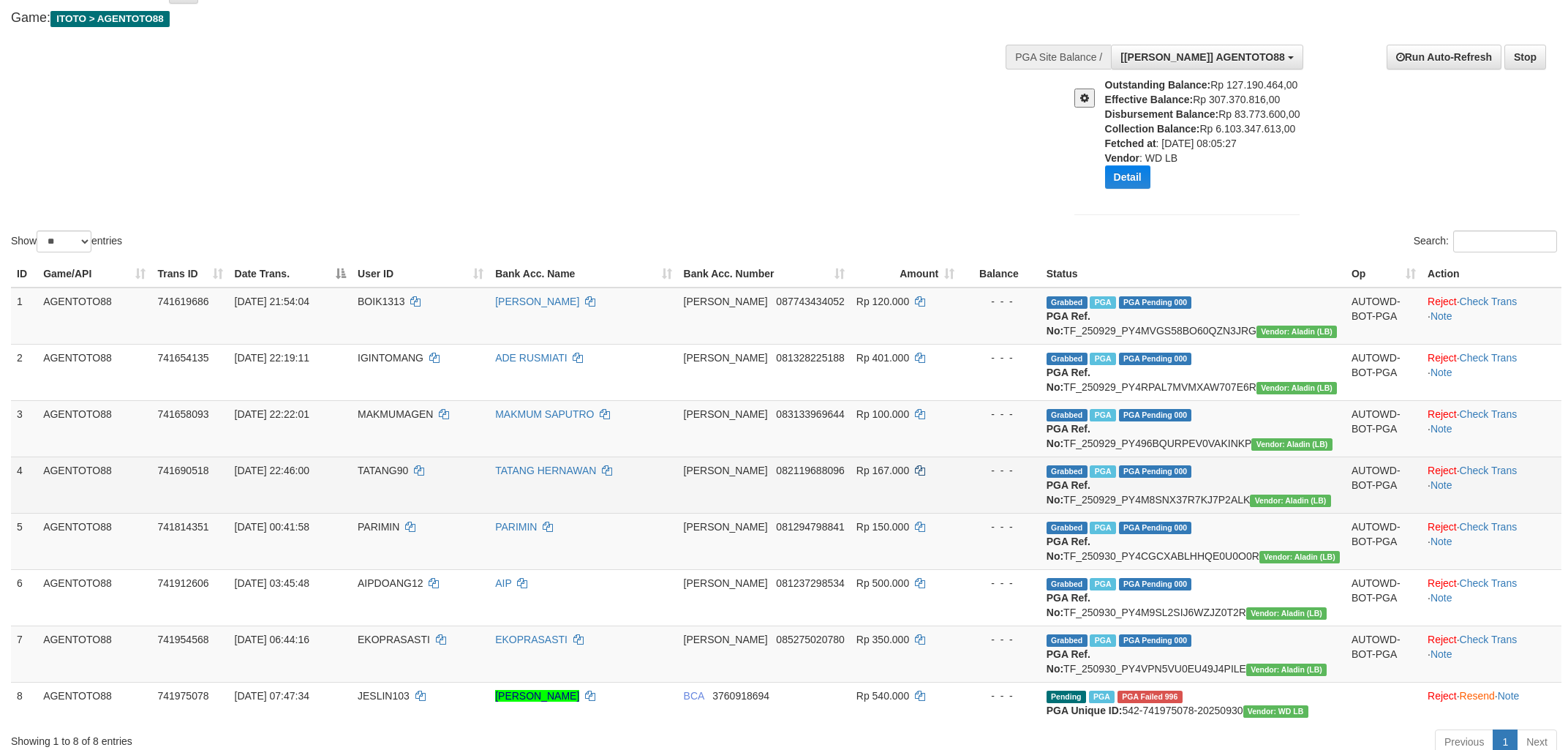
scroll to position [392, 0]
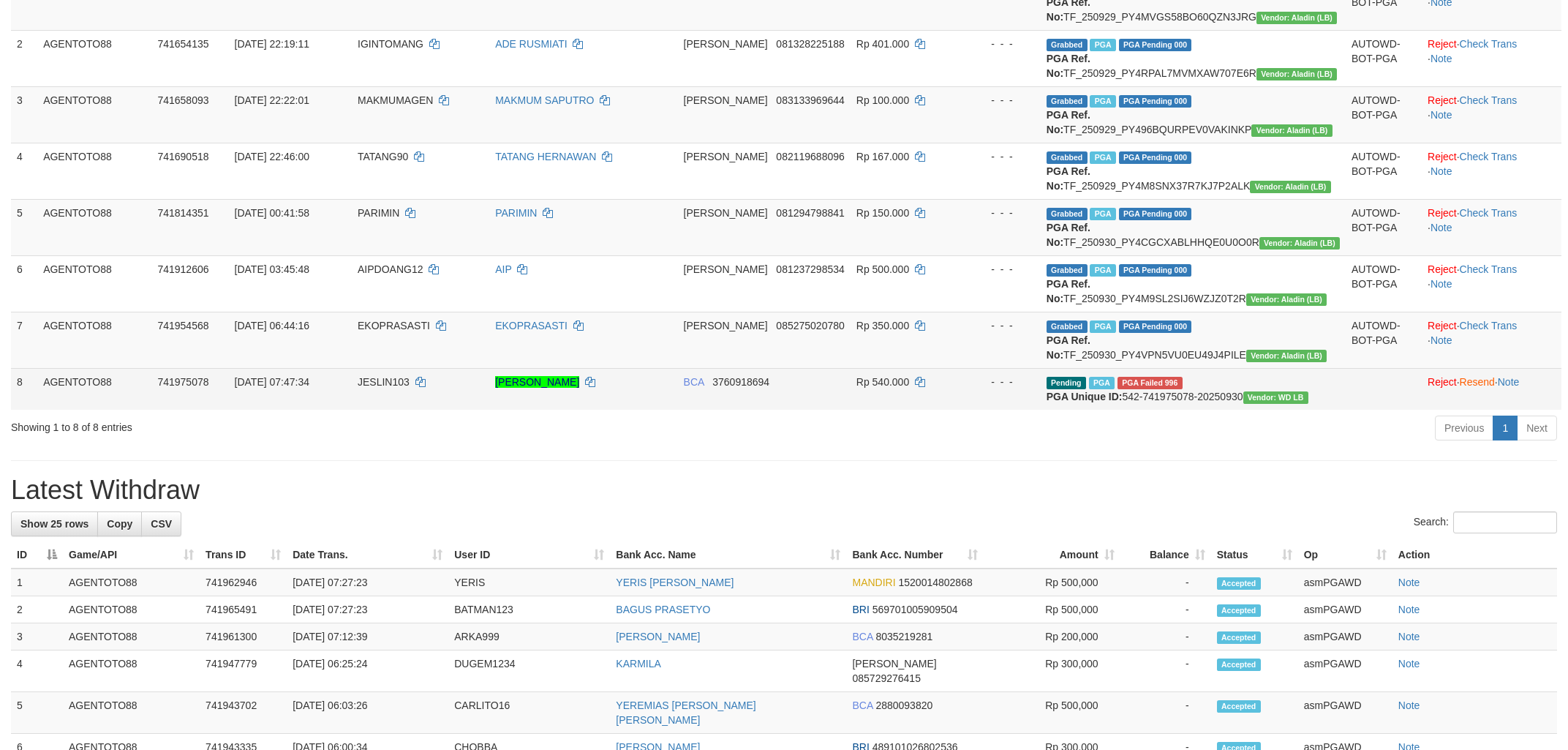
click at [409, 388] on span "JESLIN103" at bounding box center [383, 382] width 52 height 11
copy td "JESLIN103"
click at [1428, 388] on link "Reject" at bounding box center [1443, 382] width 30 height 11
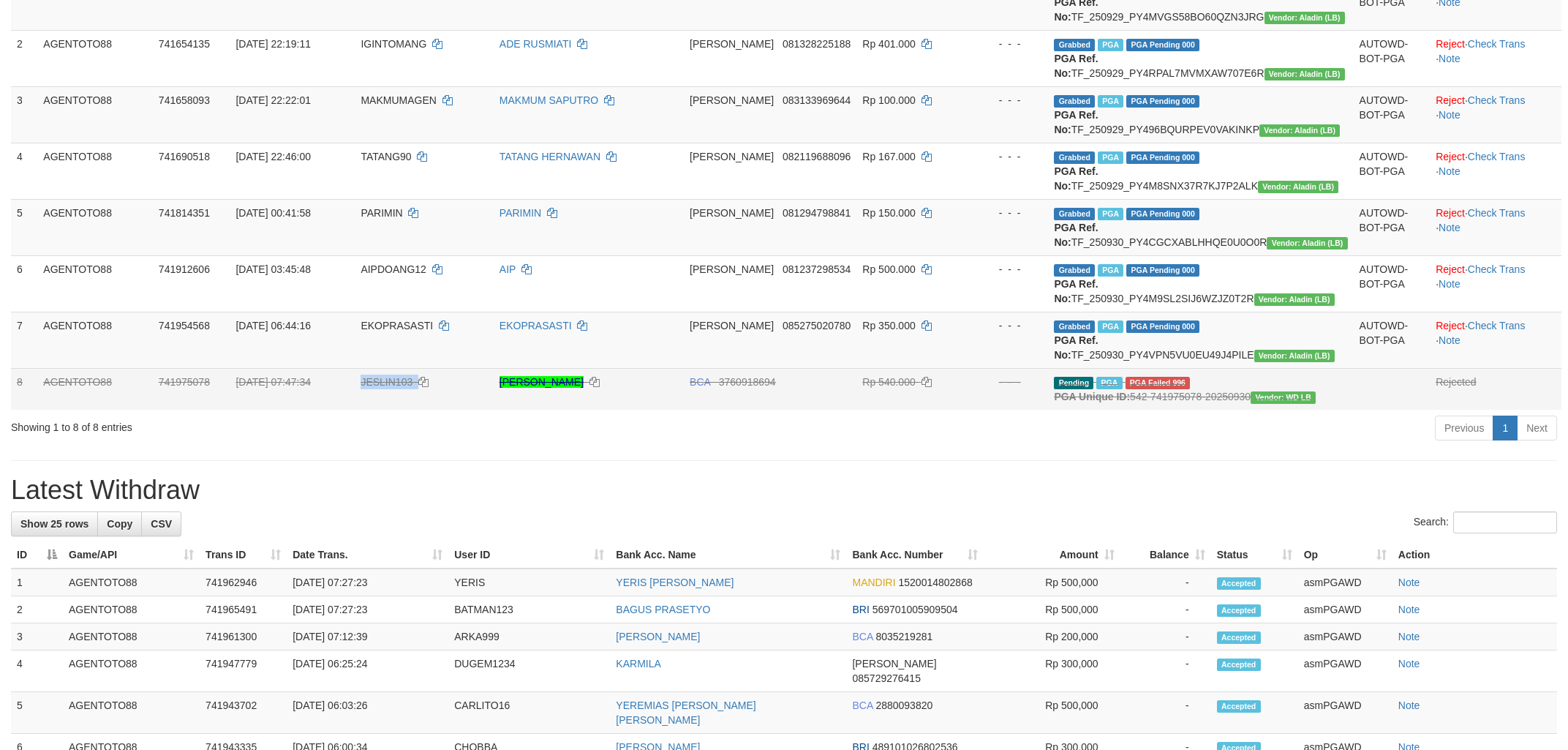
scroll to position [0, 0]
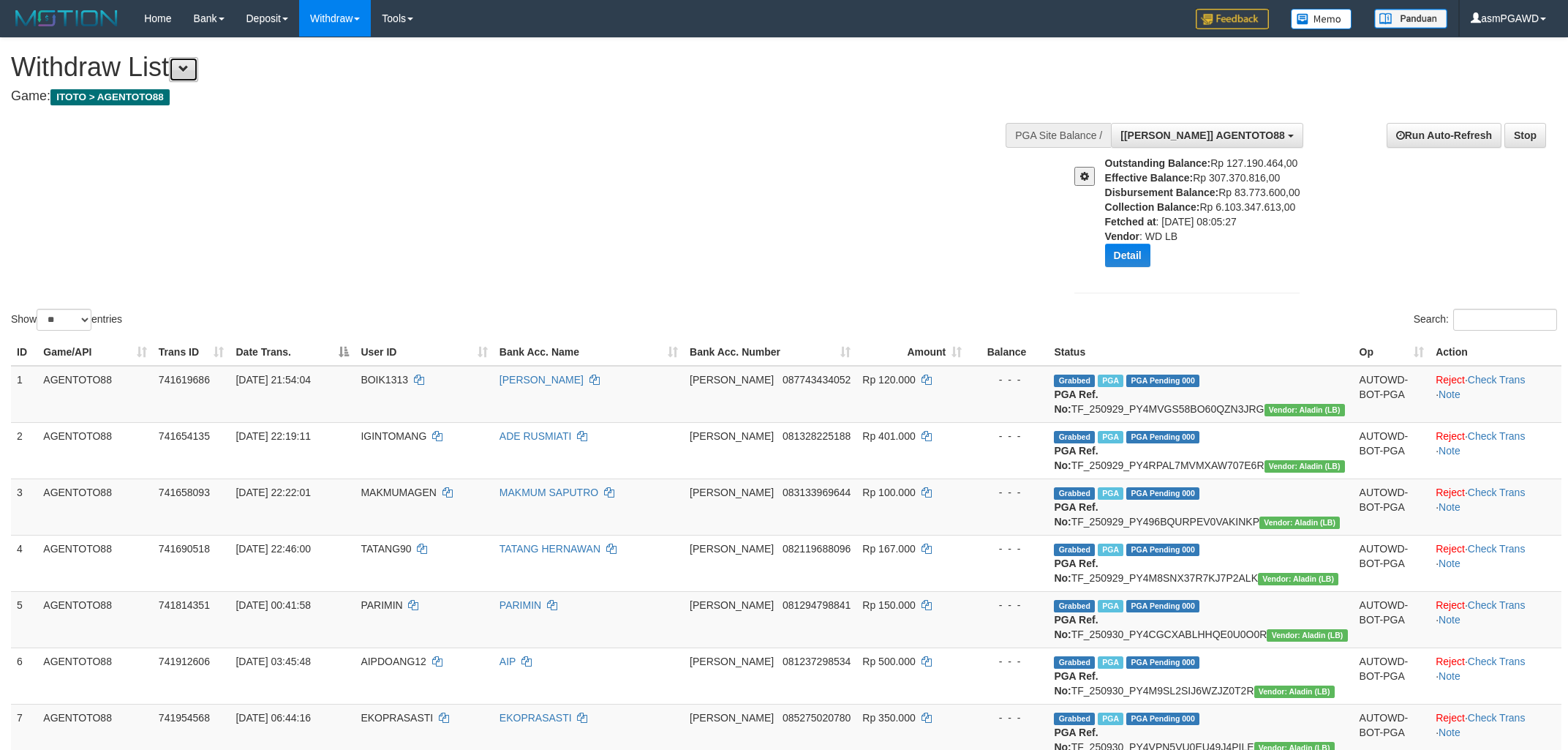
click at [198, 74] on button at bounding box center [184, 69] width 30 height 24
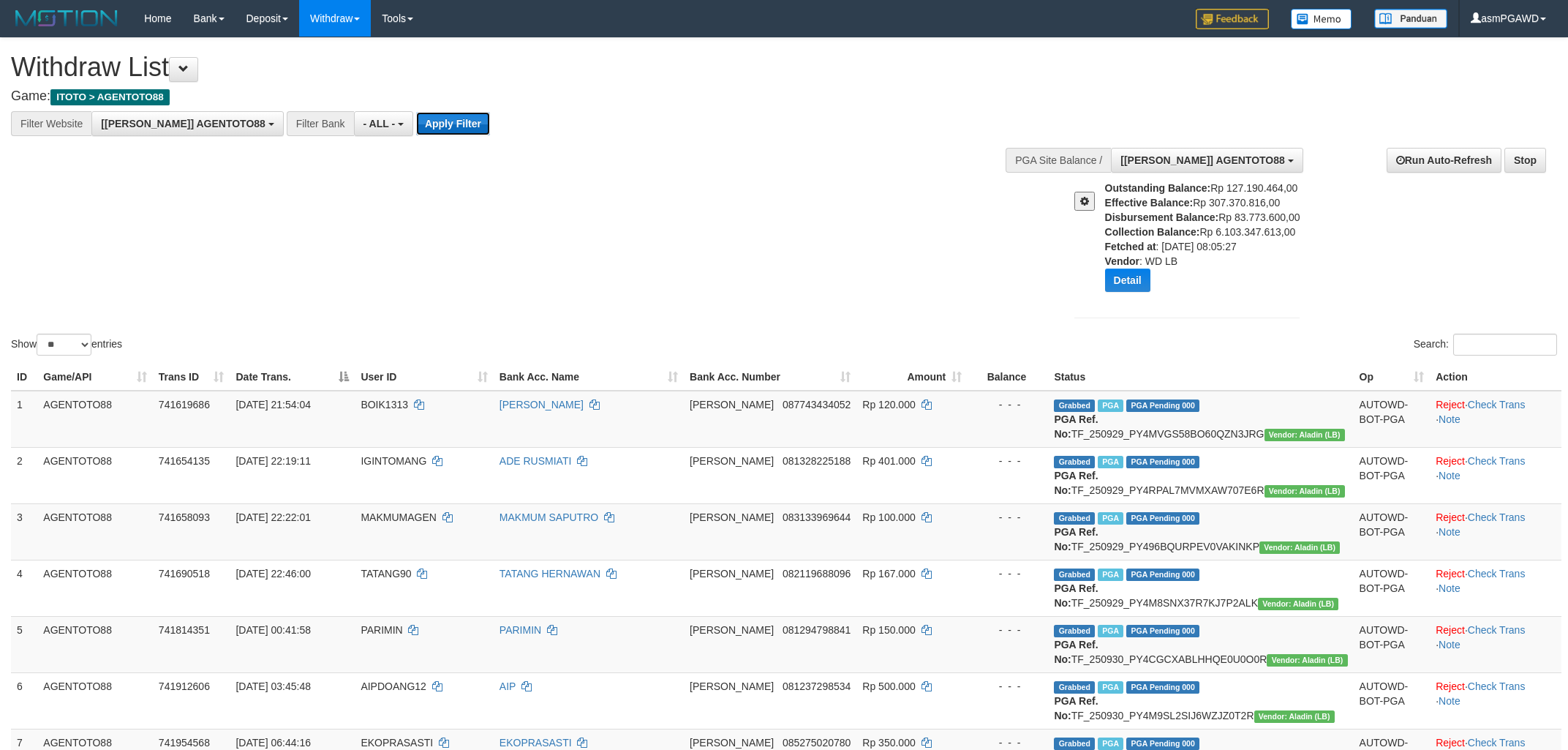
click at [416, 120] on button "Apply Filter" at bounding box center [453, 123] width 74 height 24
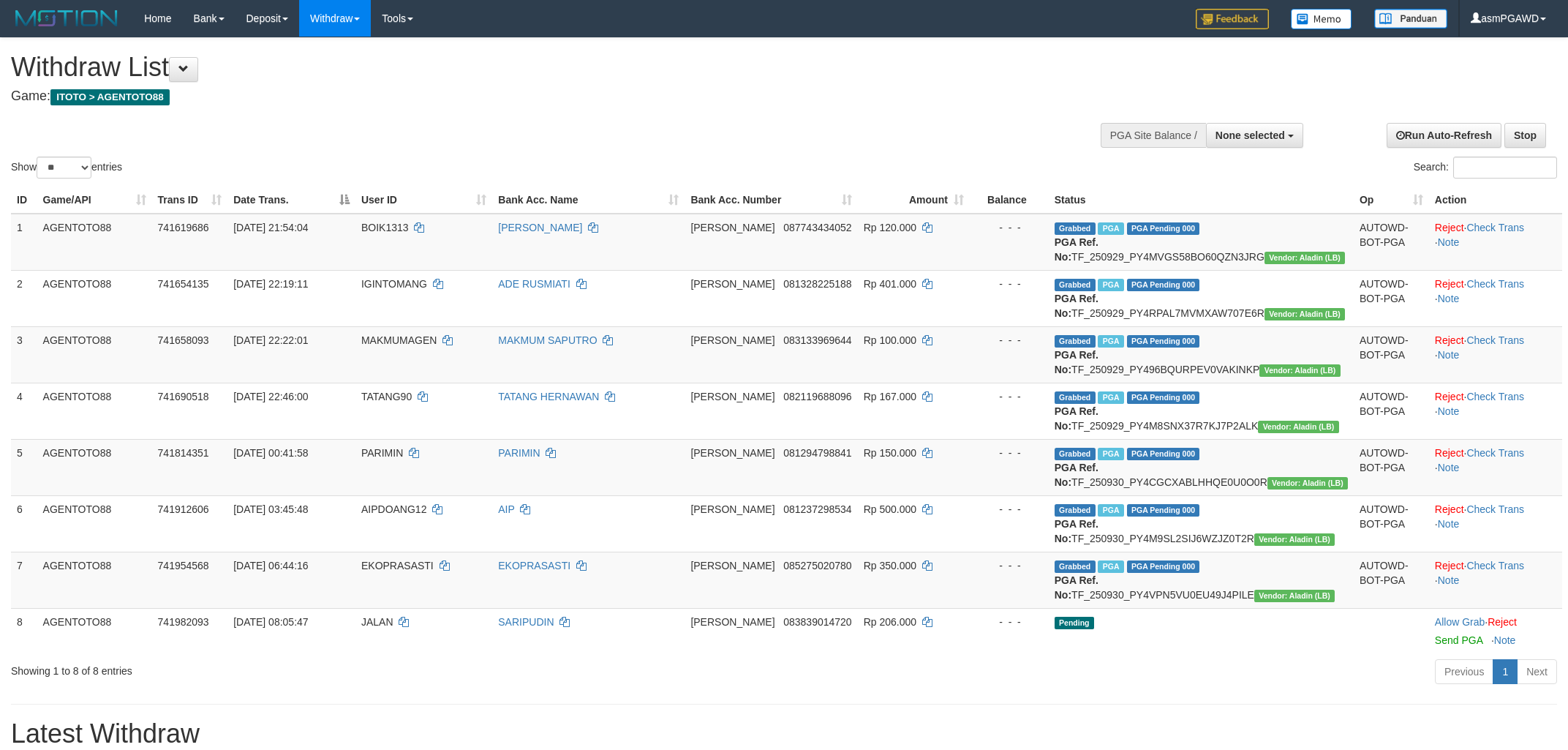
select select
select select "**"
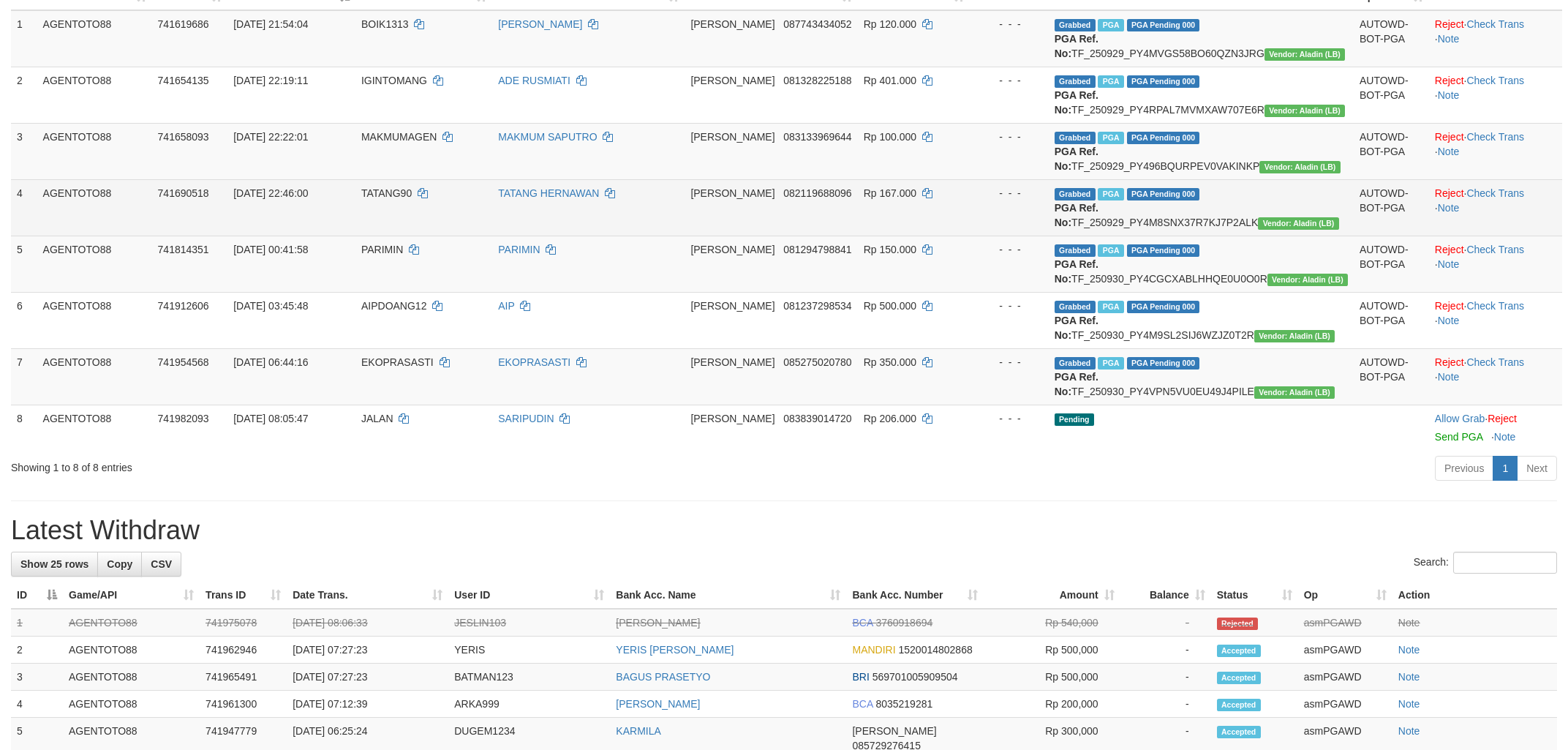
scroll to position [235, 0]
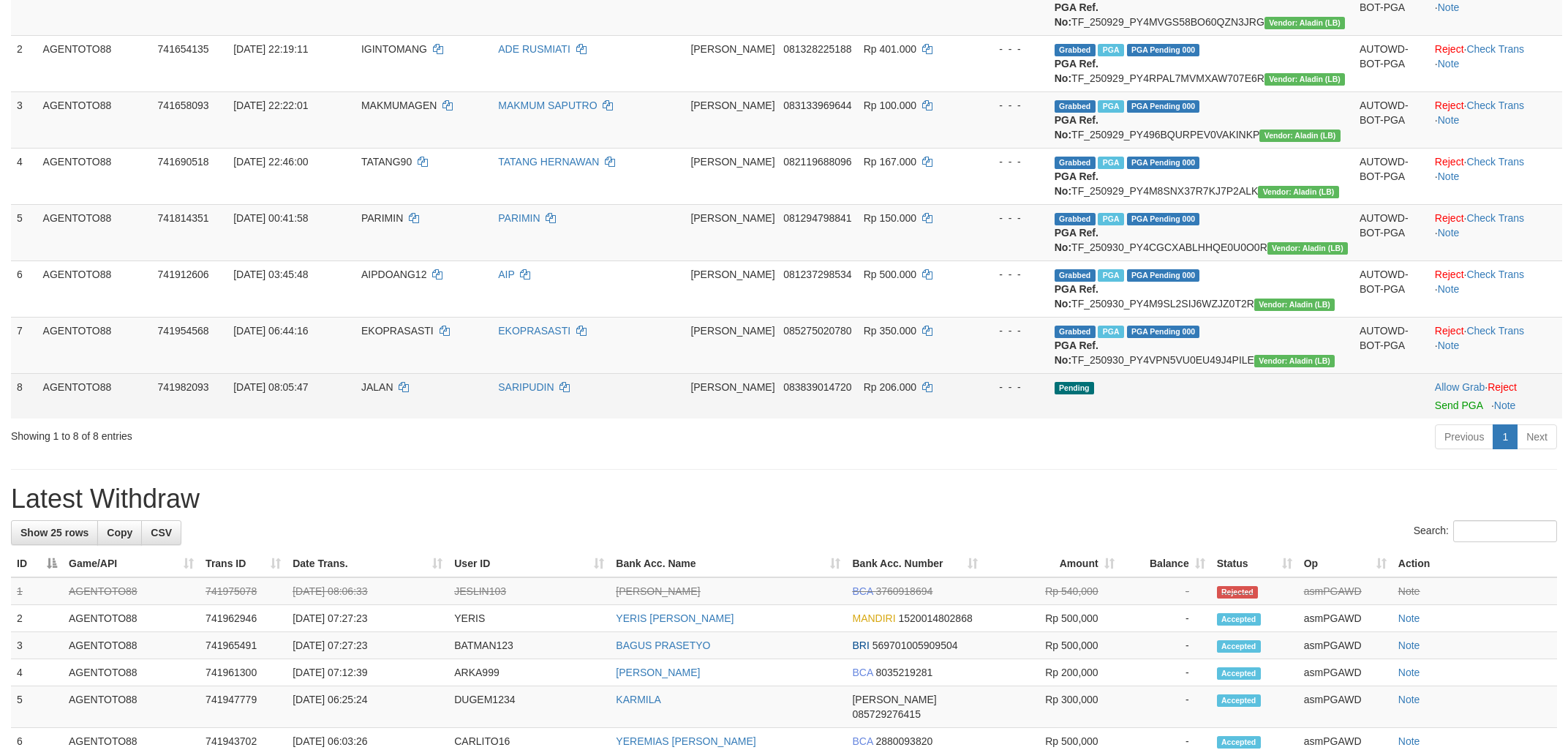
click at [1429, 418] on td "Allow Grab · Reject Send PGA · Note" at bounding box center [1496, 396] width 133 height 45
click at [1435, 411] on link "Send PGA" at bounding box center [1459, 404] width 47 height 11
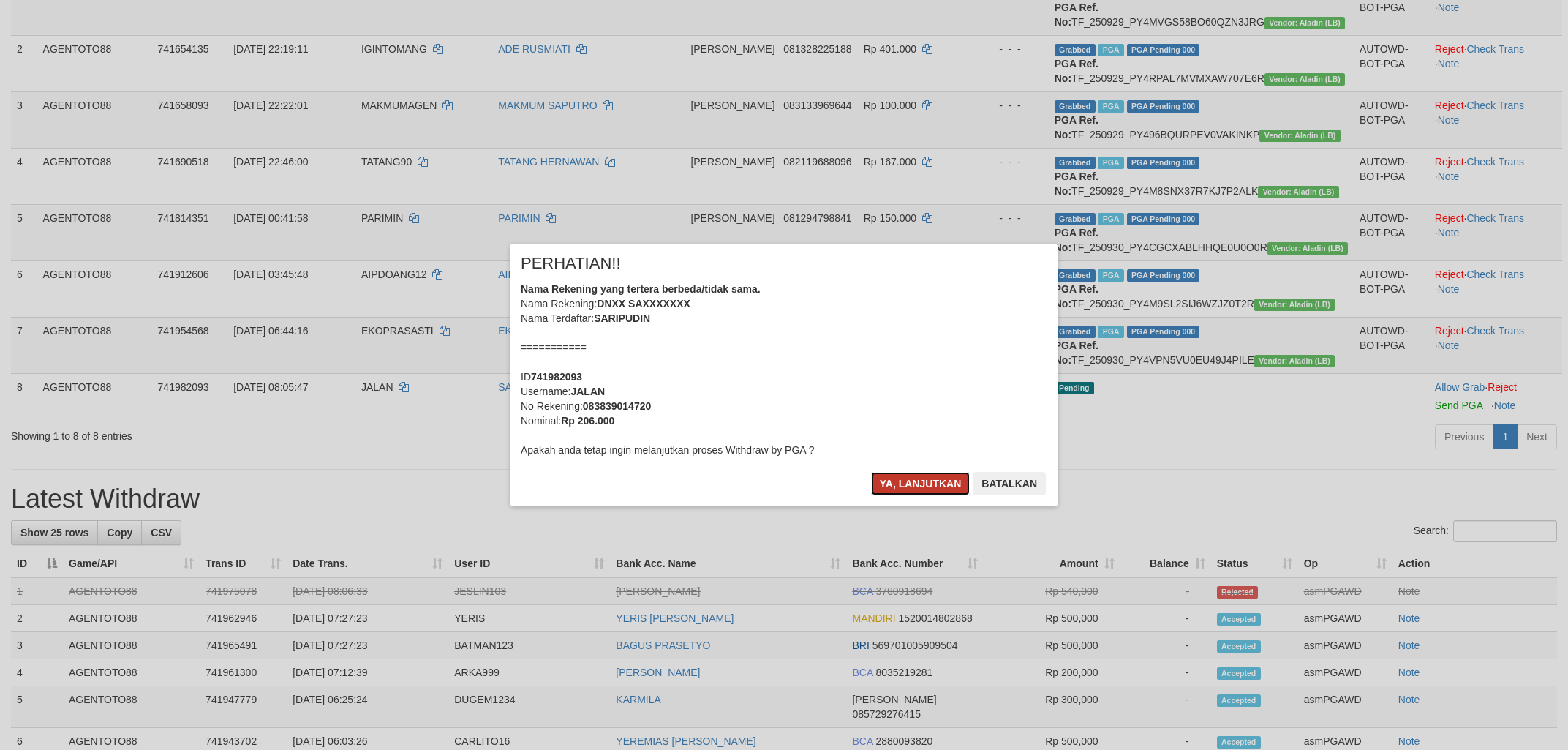
click at [896, 478] on button "Ya, lanjutkan" at bounding box center [921, 483] width 100 height 24
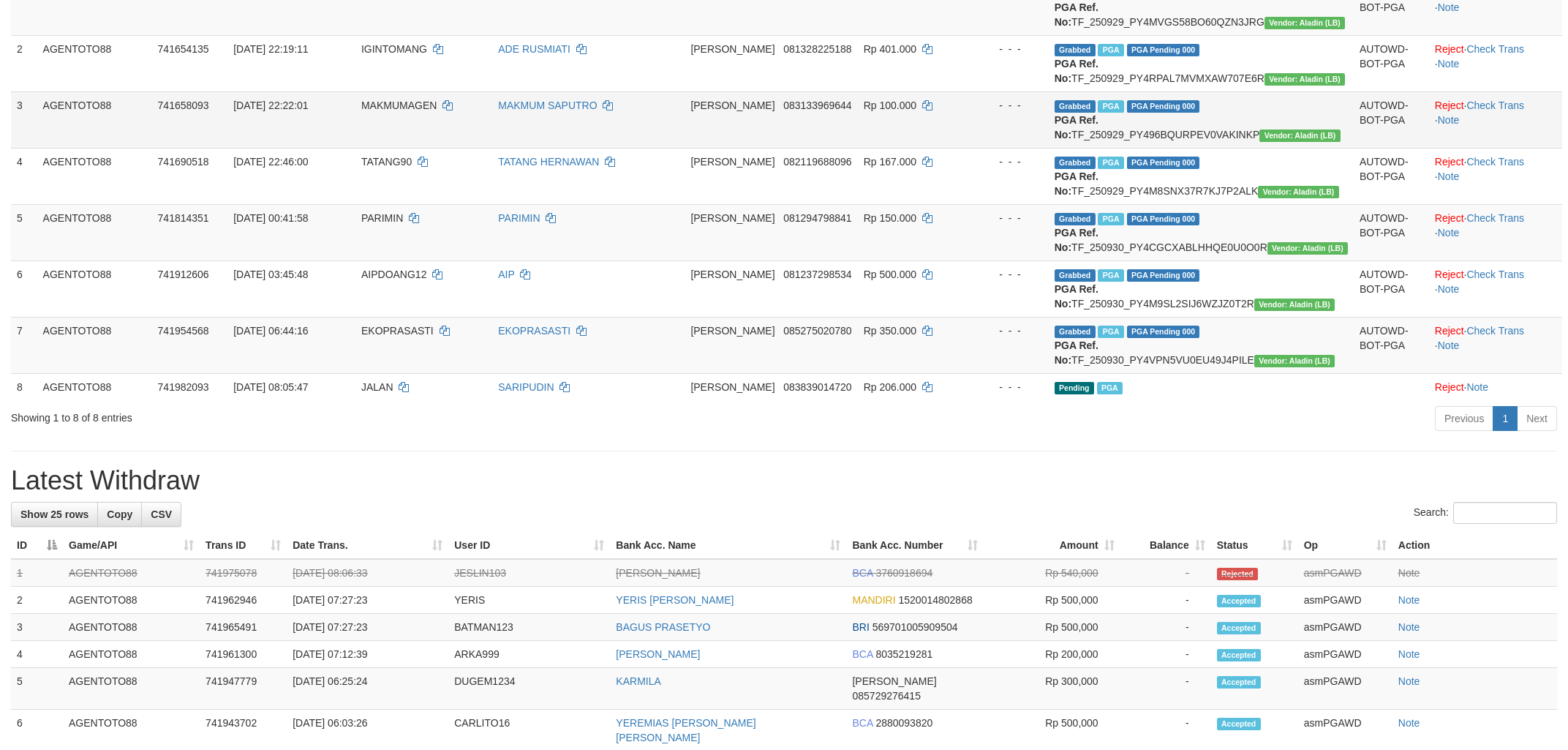
scroll to position [0, 0]
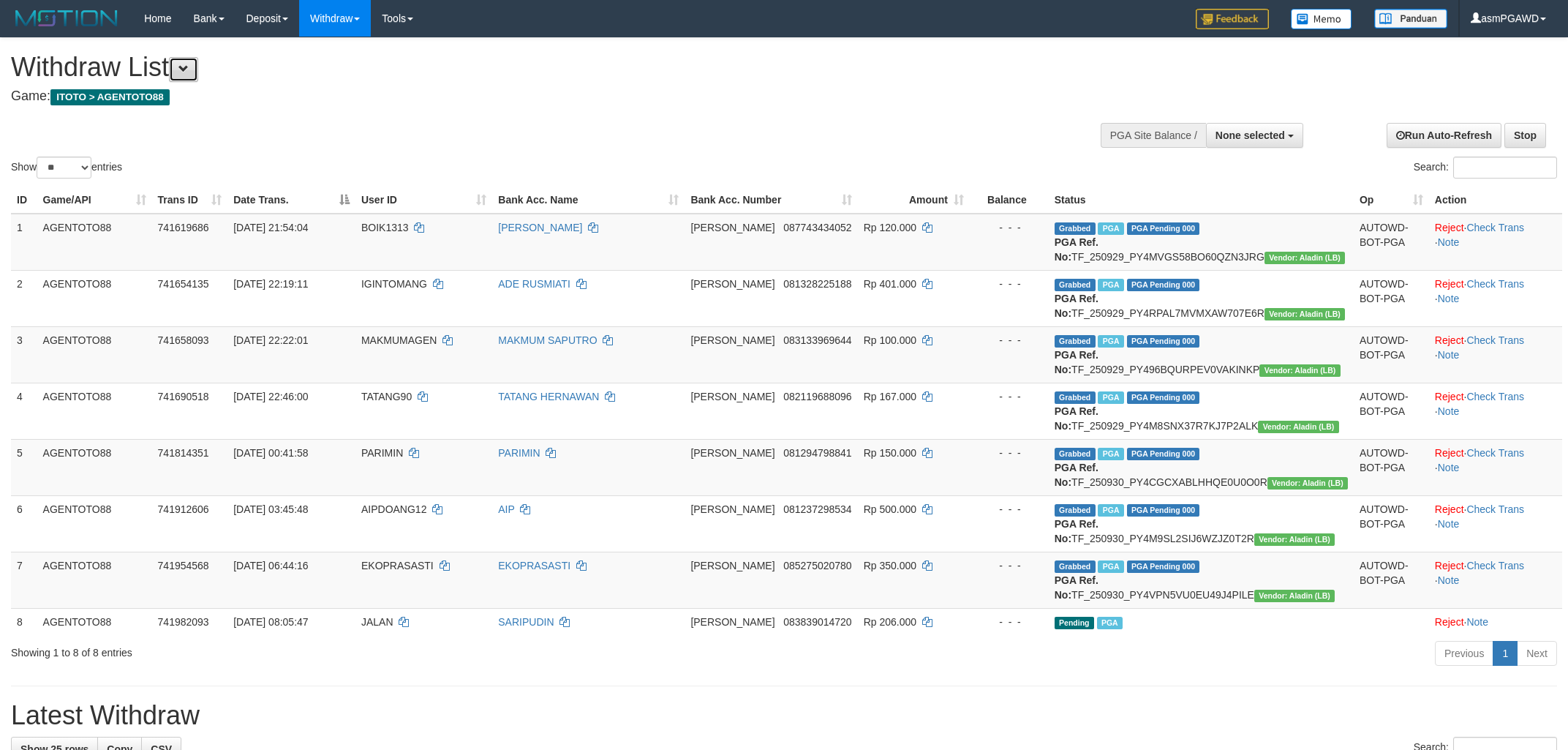
click at [189, 70] on span at bounding box center [183, 69] width 10 height 10
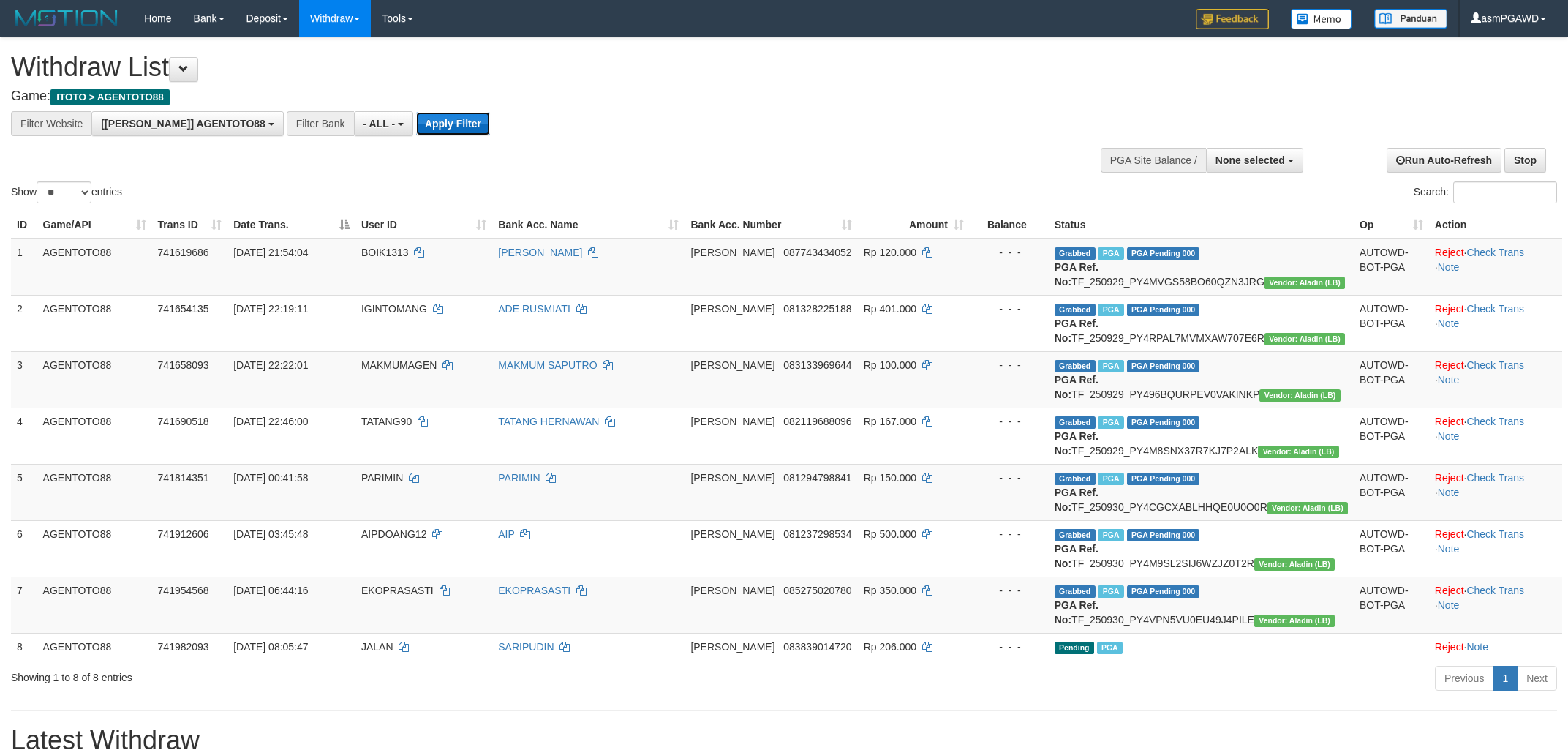
click at [416, 114] on button "Apply Filter" at bounding box center [453, 123] width 74 height 24
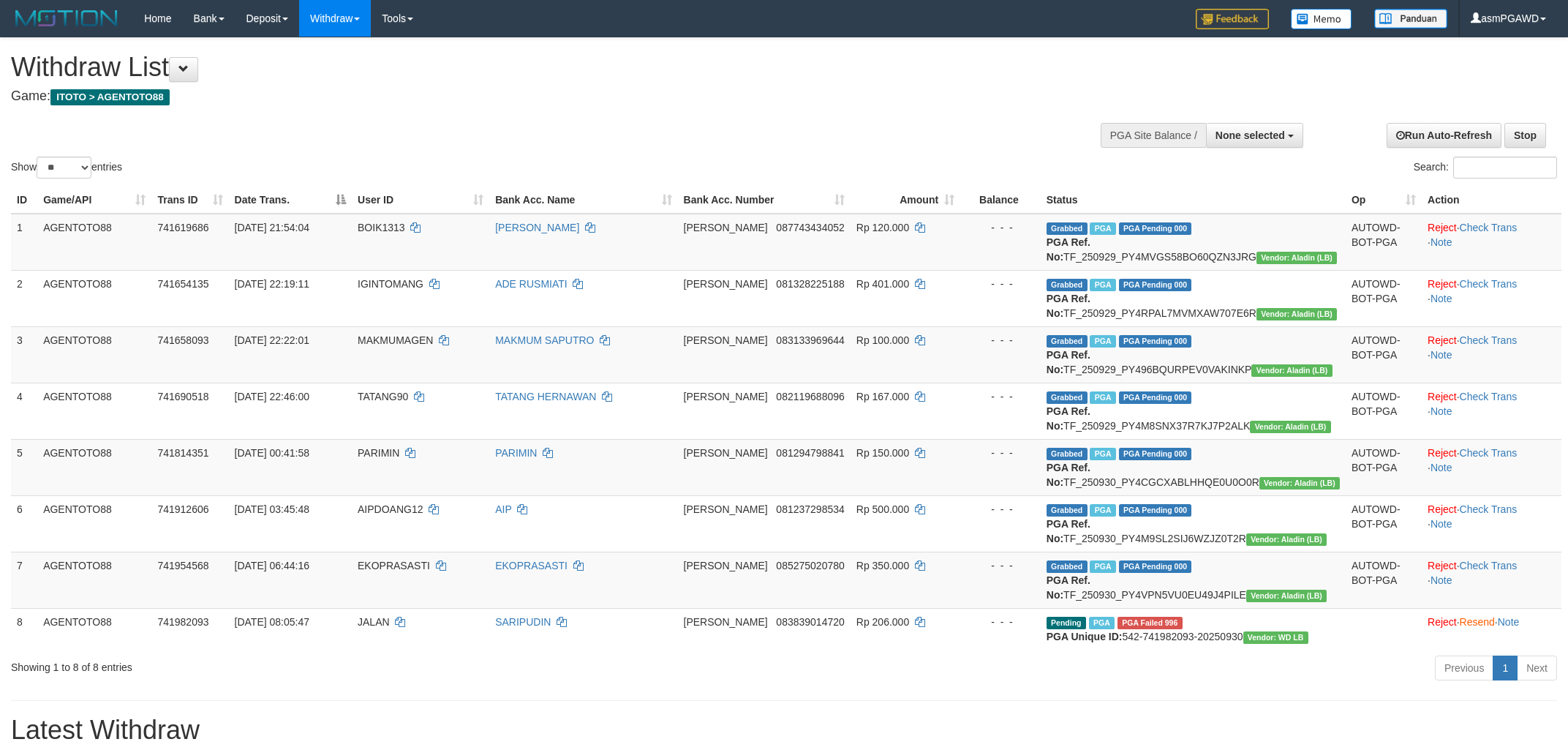
select select
select select "**"
click at [1248, 139] on span "None selected" at bounding box center [1251, 134] width 70 height 11
click at [1211, 207] on label "[[PERSON_NAME]] AGENTOTO88" at bounding box center [1200, 210] width 205 height 19
select select "***"
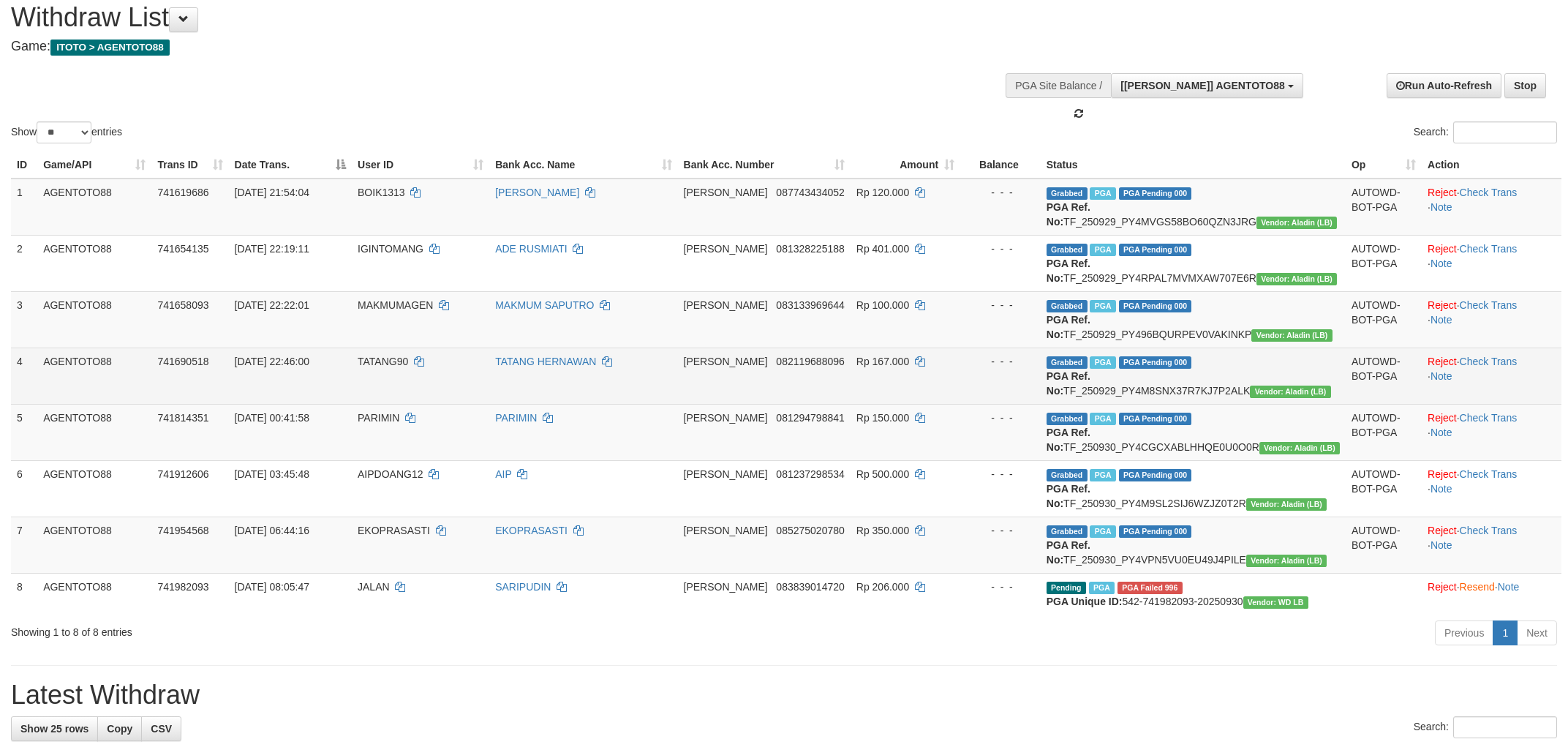
scroll to position [79, 0]
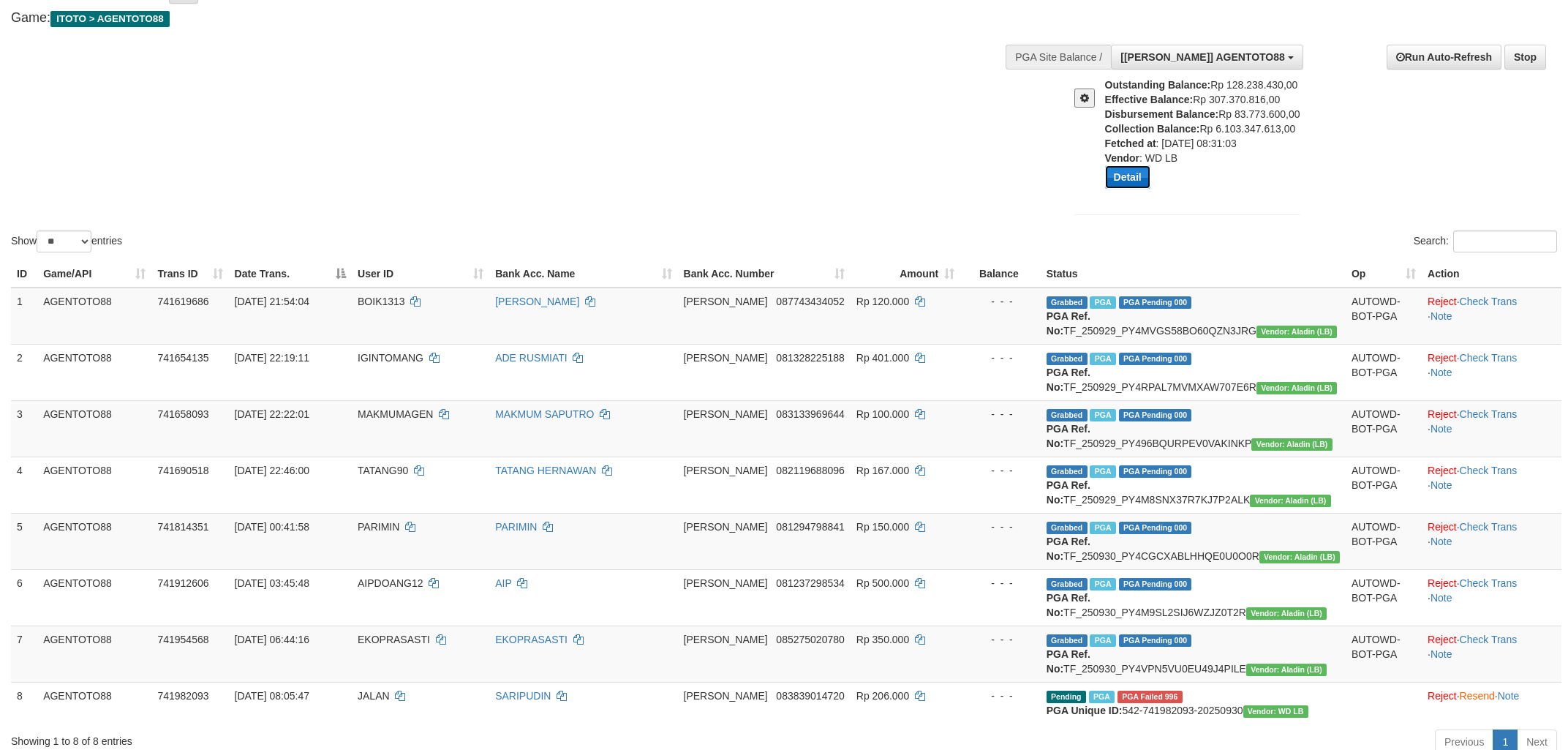
click at [1139, 176] on button "Detail" at bounding box center [1128, 176] width 45 height 24
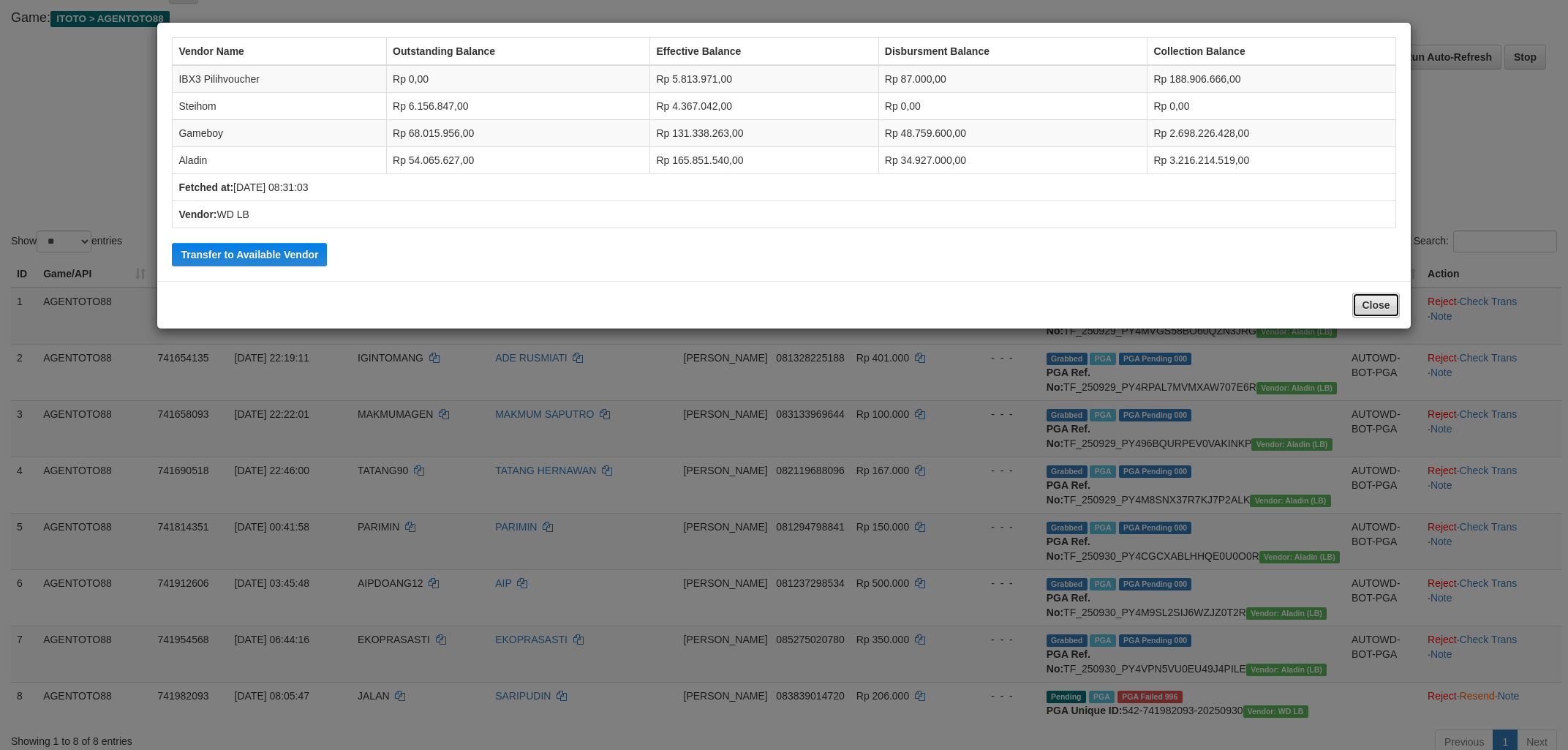
click at [1371, 301] on button "Close" at bounding box center [1376, 305] width 47 height 24
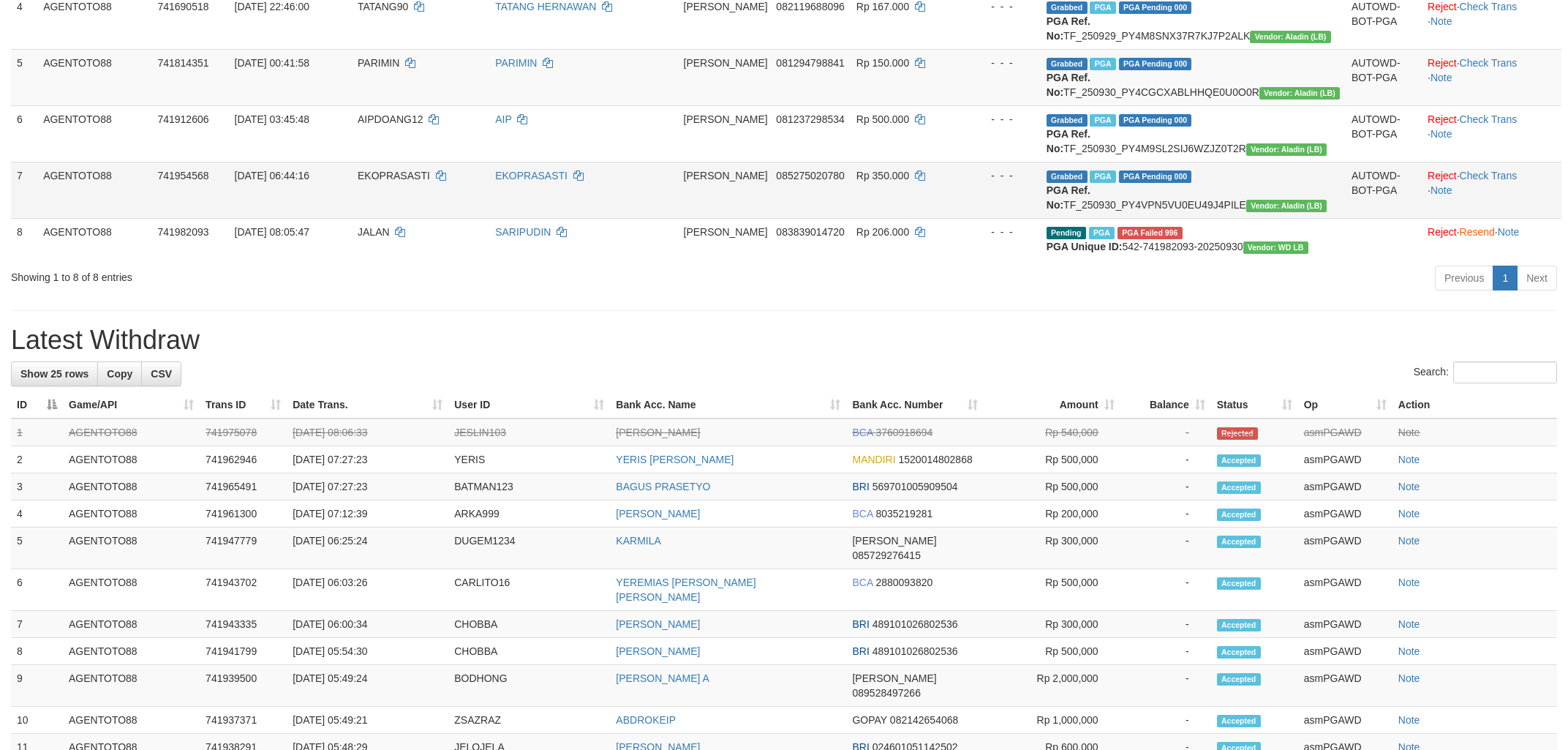
scroll to position [471, 0]
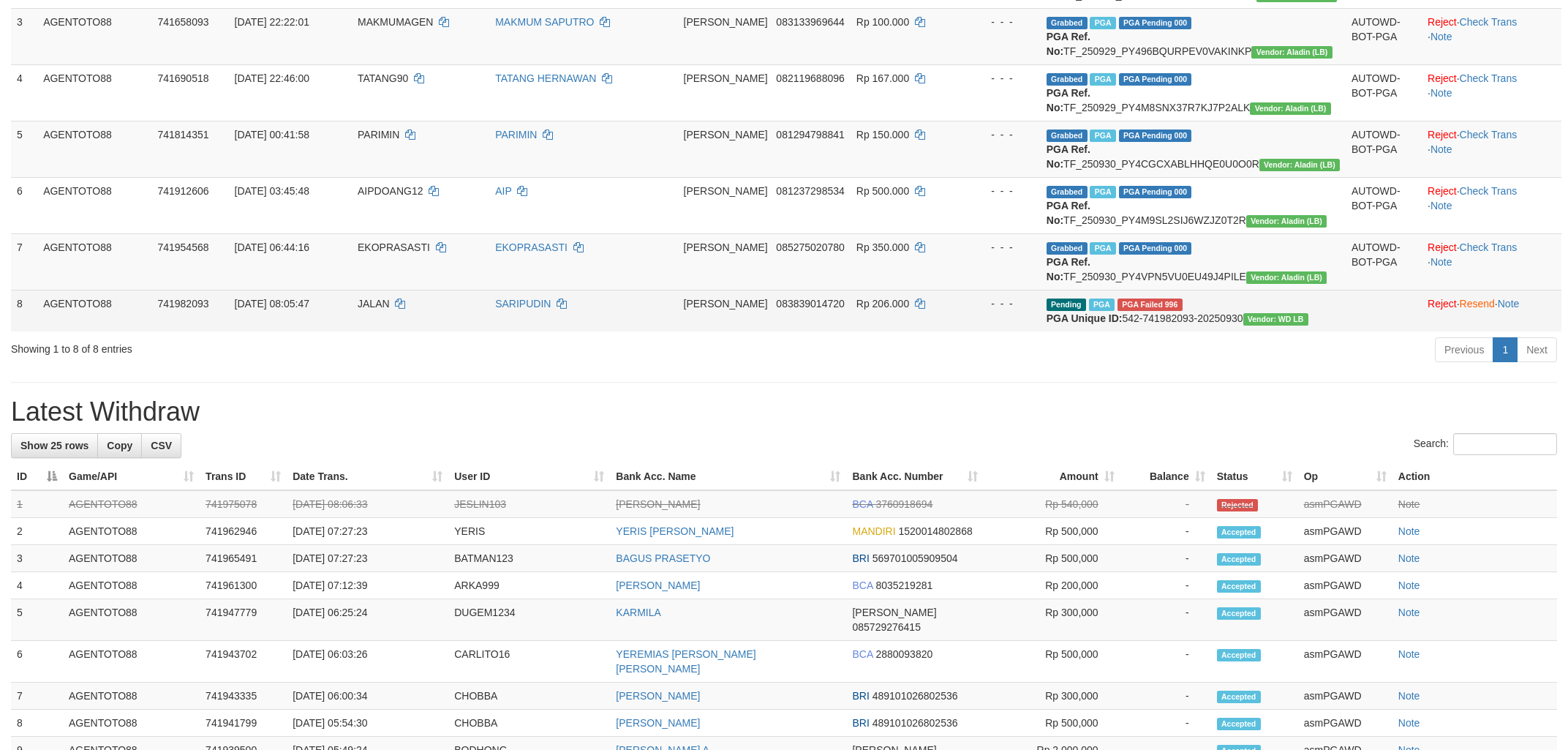
click at [390, 309] on span "JALAN" at bounding box center [374, 303] width 32 height 11
copy td "JALAN"
click at [1428, 309] on link "Reject" at bounding box center [1443, 303] width 30 height 11
